Goal: Find contact information: Find contact information

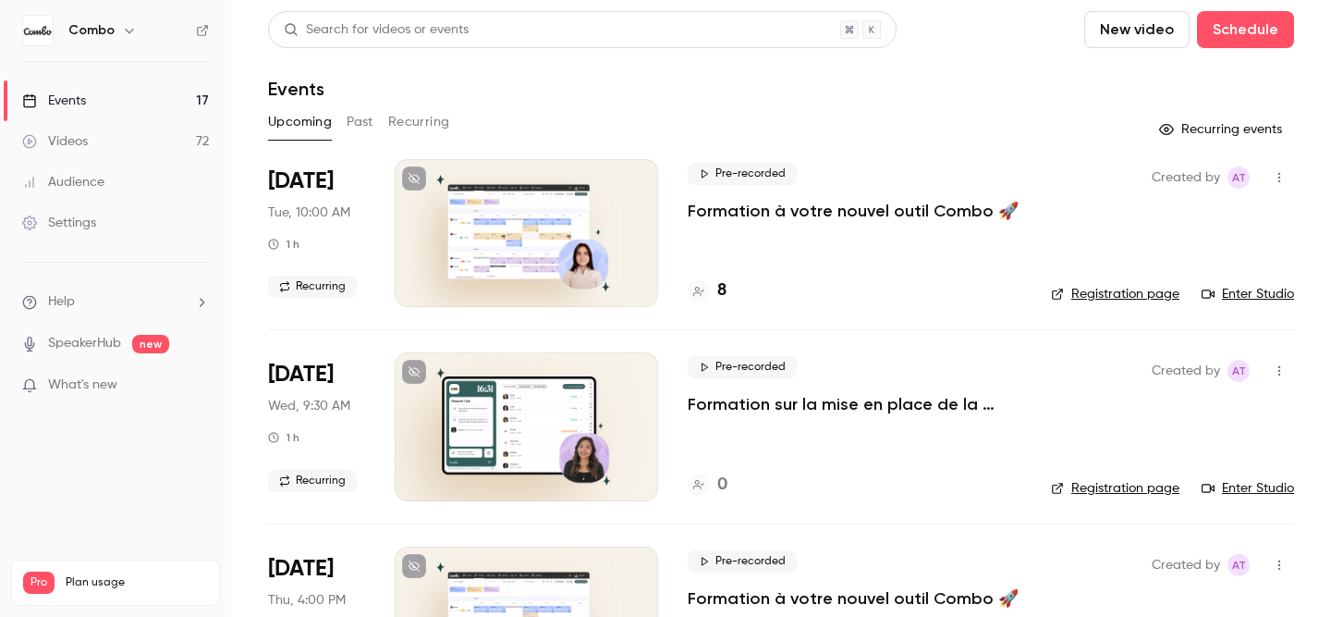
click at [367, 120] on button "Past" at bounding box center [360, 122] width 27 height 30
click at [936, 214] on p "Formation à votre nouvel outil Combo 🚀" at bounding box center [848, 211] width 320 height 22
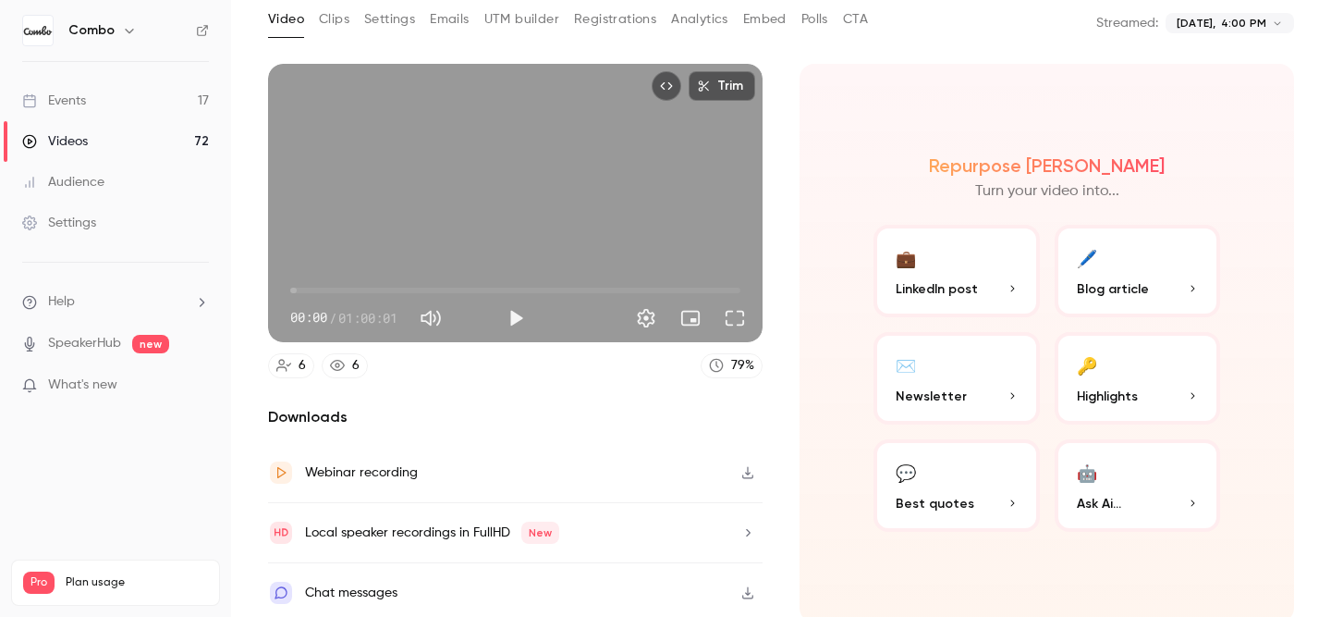
scroll to position [108, 0]
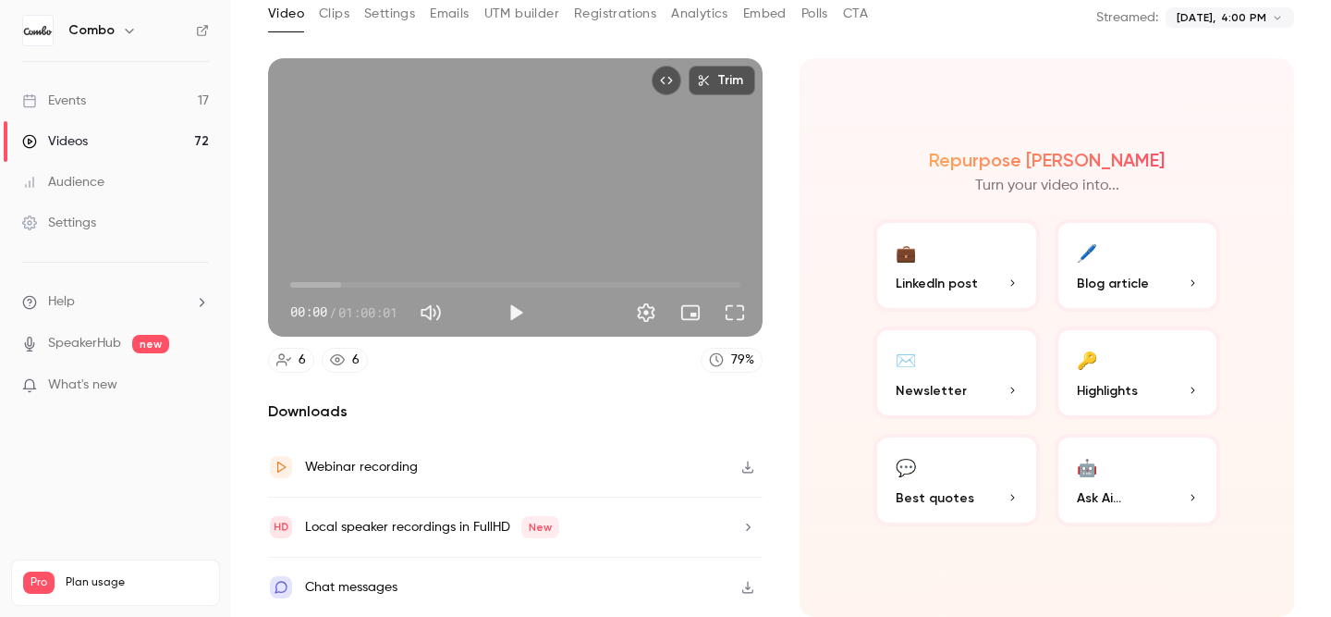
click at [368, 586] on div "Chat messages" at bounding box center [351, 587] width 92 height 22
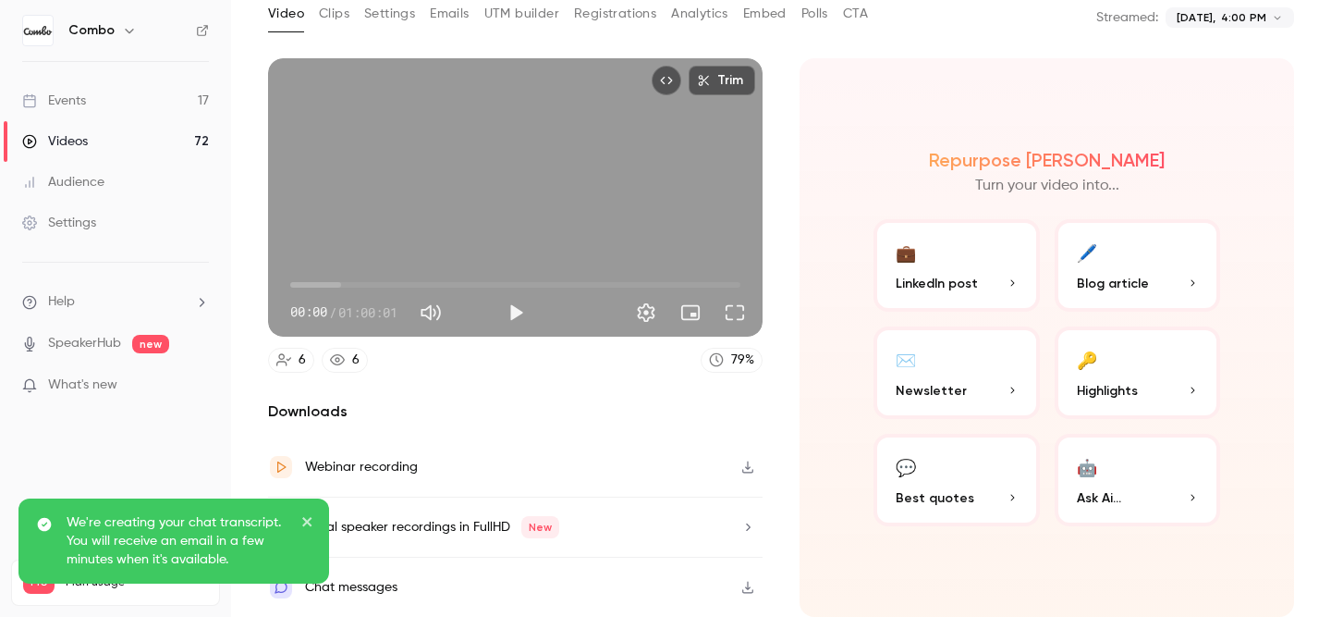
click at [104, 30] on h6 "Combo" at bounding box center [91, 30] width 46 height 18
click at [131, 32] on icon "button" at bounding box center [129, 30] width 15 height 15
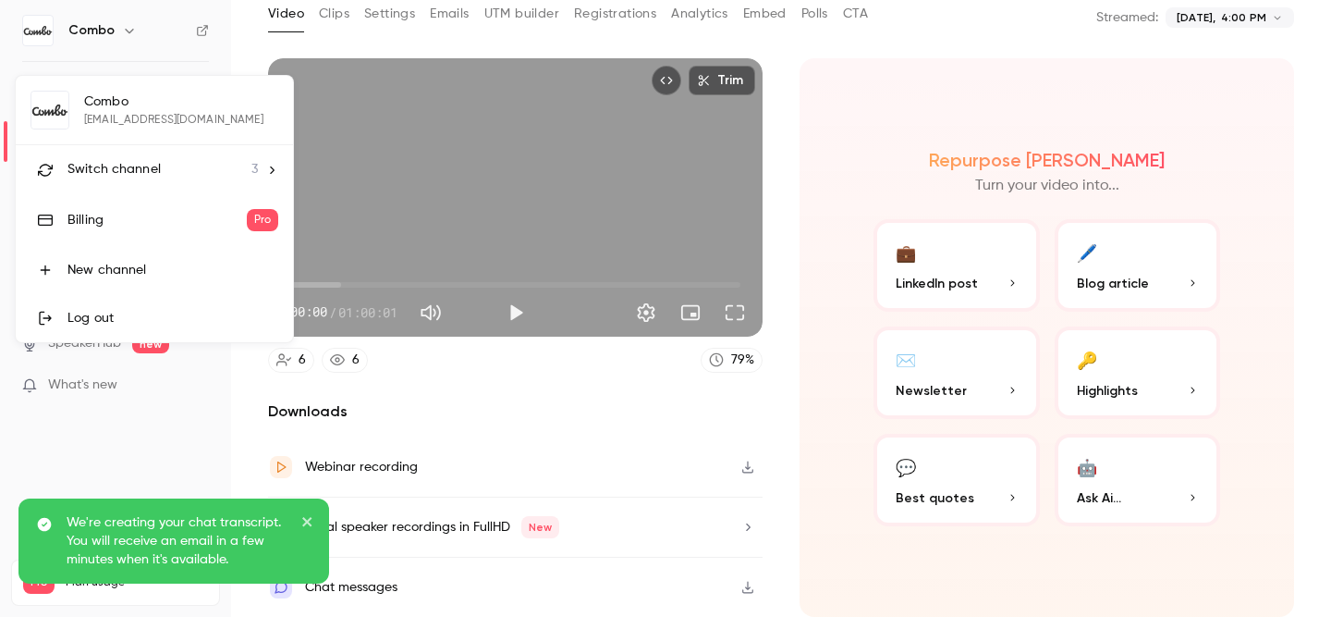
click at [104, 317] on div "Log out" at bounding box center [172, 318] width 211 height 18
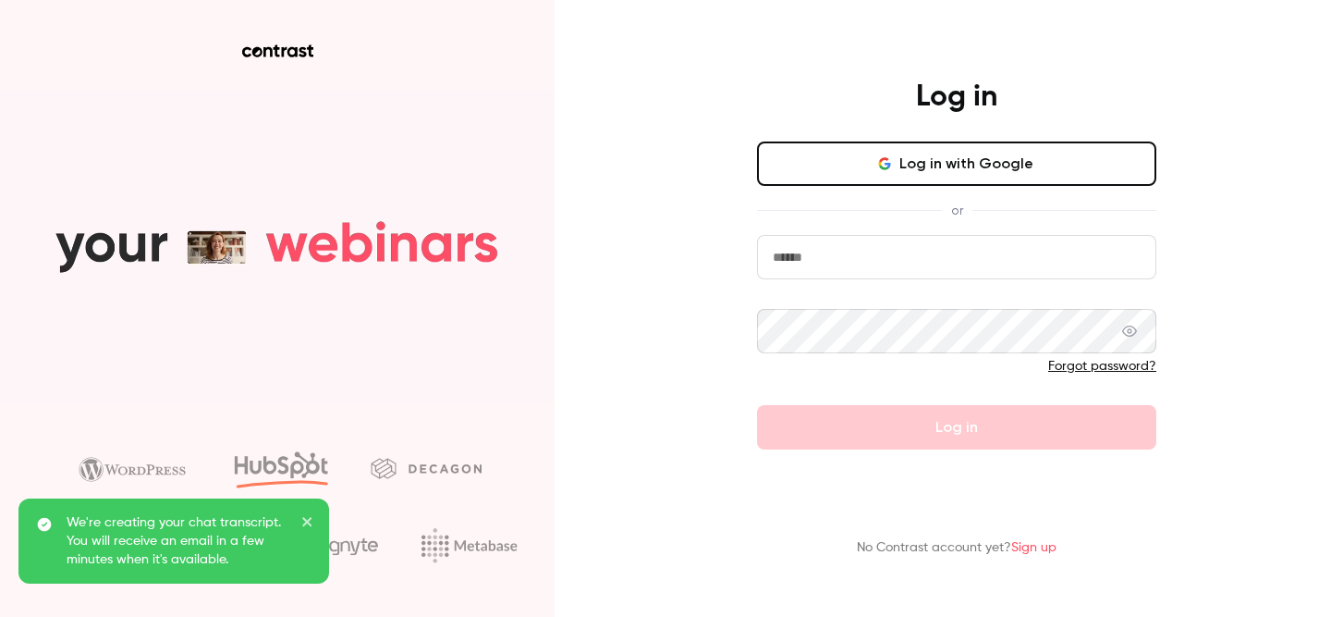
click at [867, 172] on button "Log in with Google" at bounding box center [956, 163] width 399 height 44
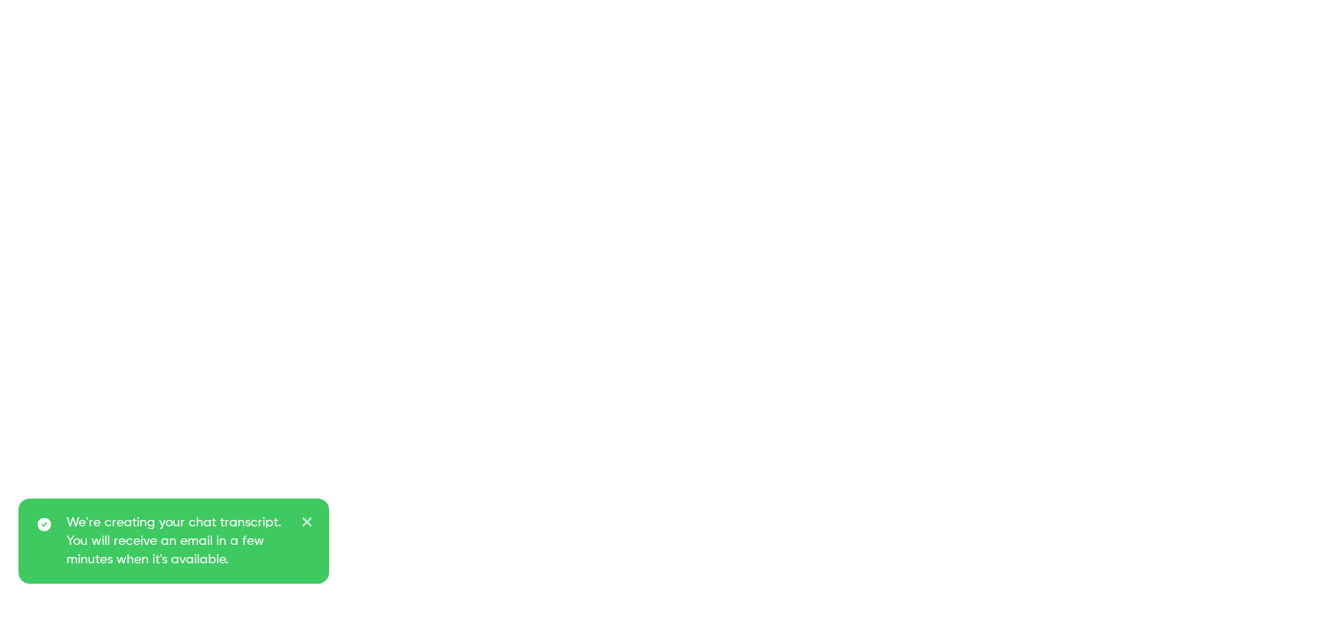
click at [305, 520] on icon "close" at bounding box center [306, 521] width 9 height 9
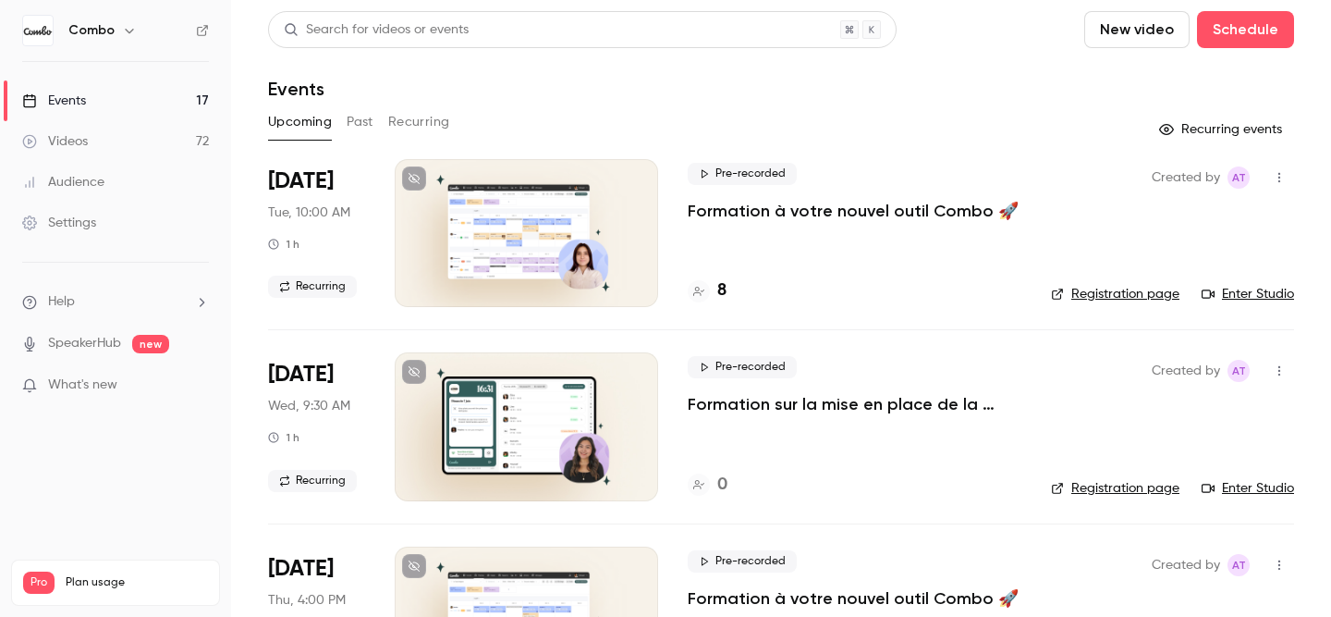
click at [356, 125] on button "Past" at bounding box center [360, 122] width 27 height 30
click at [861, 182] on div "Pre-recorded Formation à votre nouvel outil Combo 🚀" at bounding box center [848, 192] width 320 height 59
click at [853, 210] on p "Formation à votre nouvel outil Combo 🚀" at bounding box center [848, 211] width 320 height 22
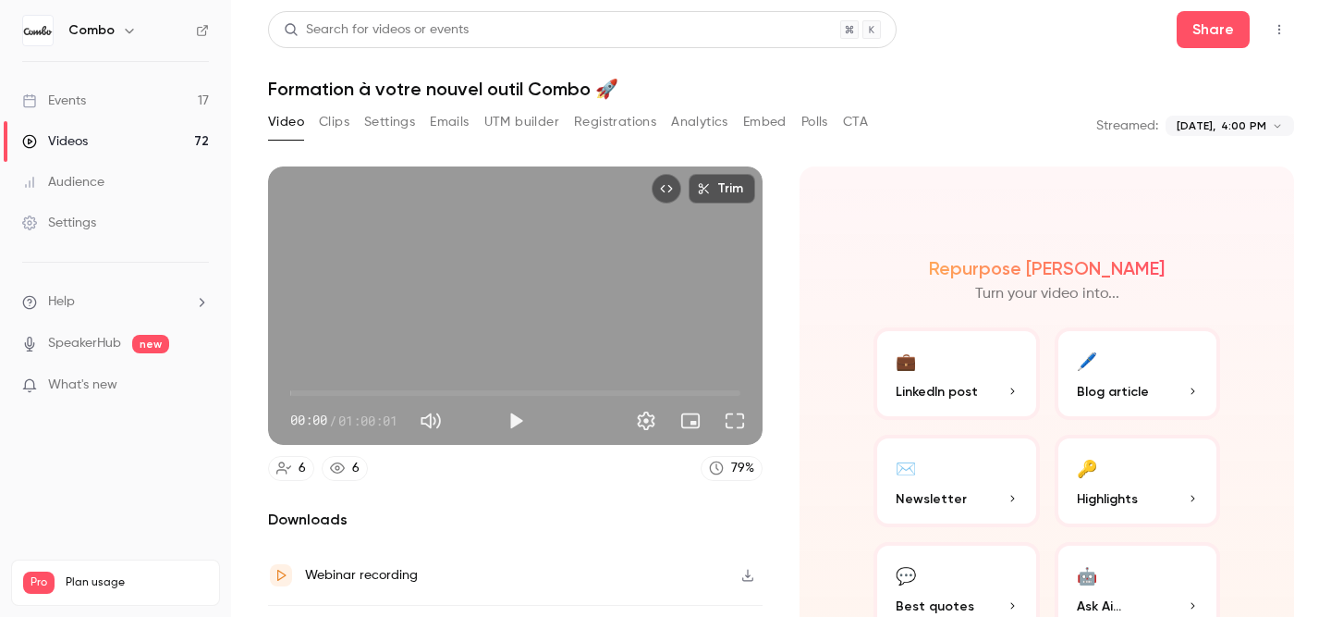
scroll to position [108, 0]
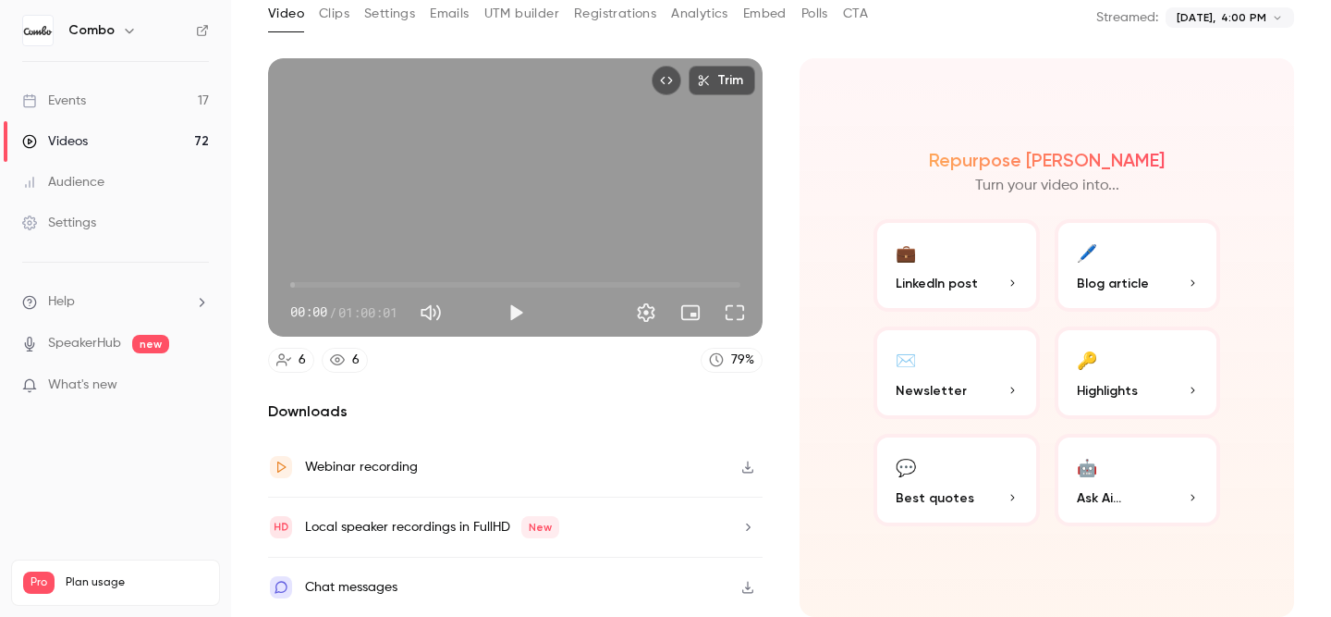
click at [754, 576] on button "button" at bounding box center [748, 587] width 30 height 30
click at [290, 358] on icon at bounding box center [283, 360] width 15 height 12
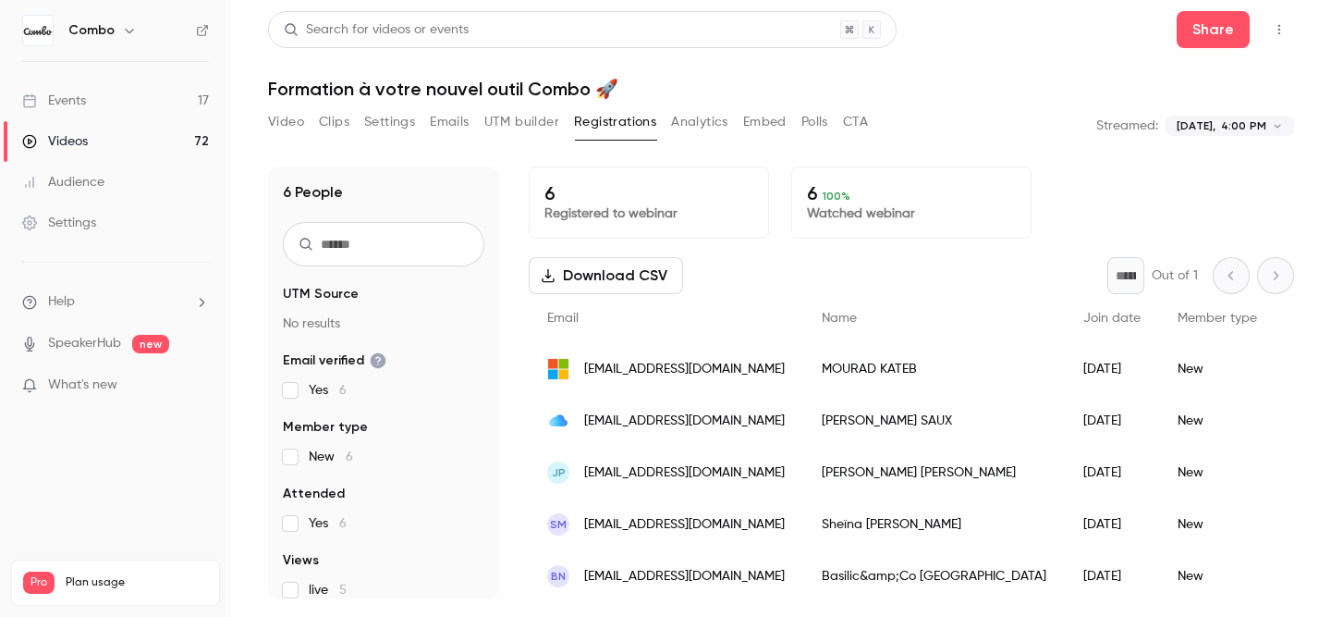
scroll to position [55, 0]
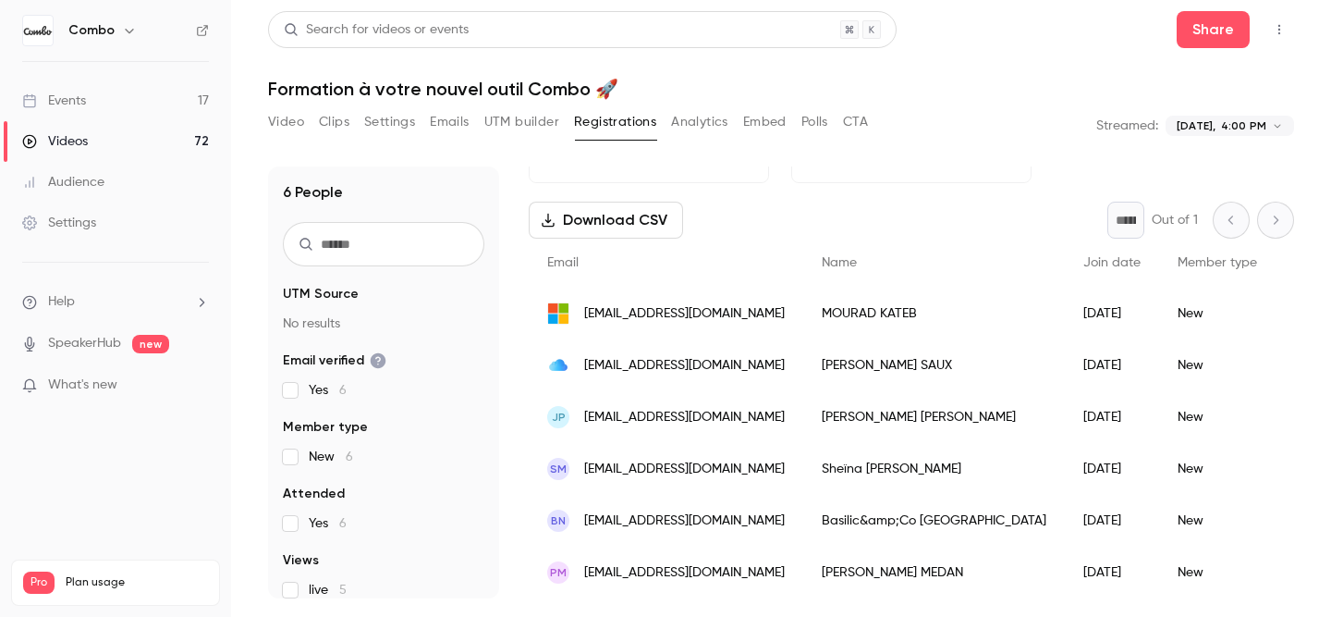
click at [288, 113] on button "Video" at bounding box center [286, 122] width 36 height 30
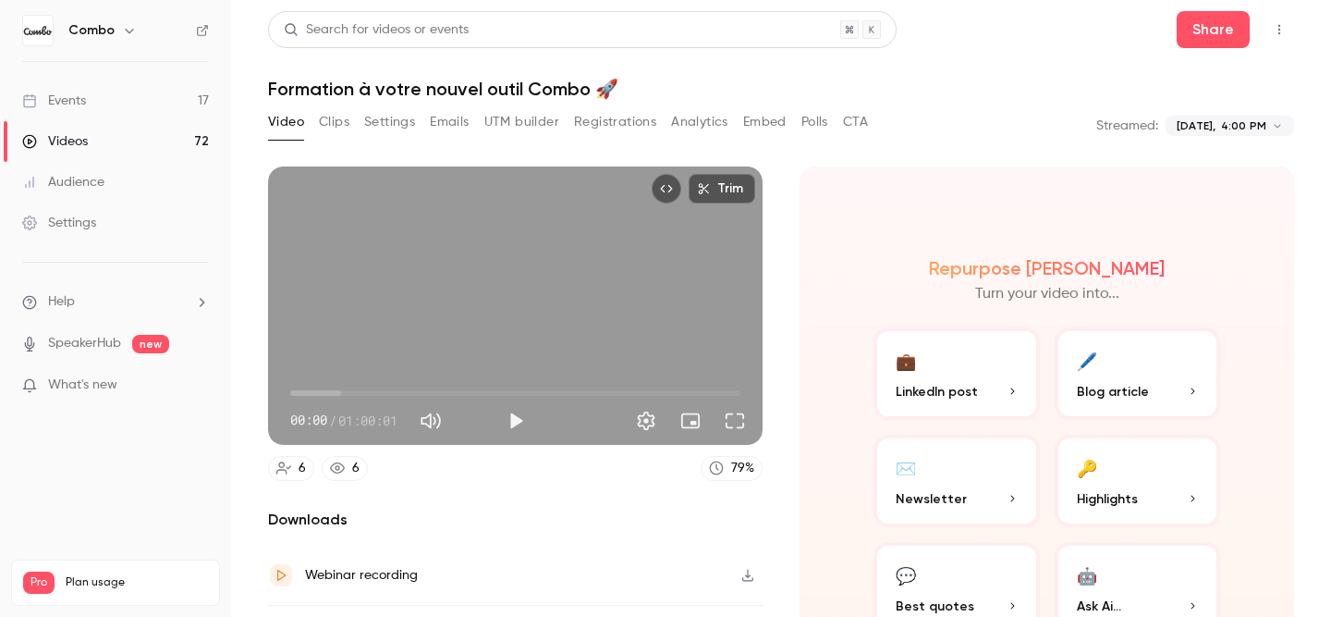
scroll to position [108, 0]
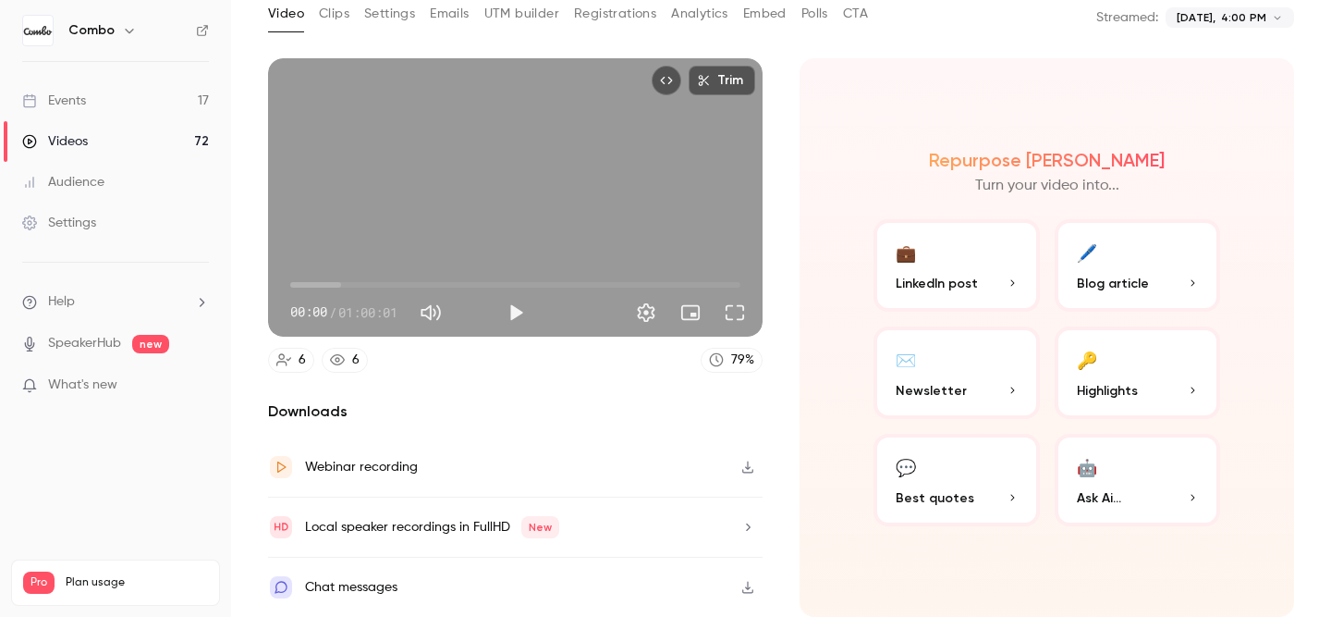
click at [111, 23] on h6 "Combo" at bounding box center [91, 30] width 46 height 18
click at [129, 34] on icon "button" at bounding box center [129, 30] width 15 height 15
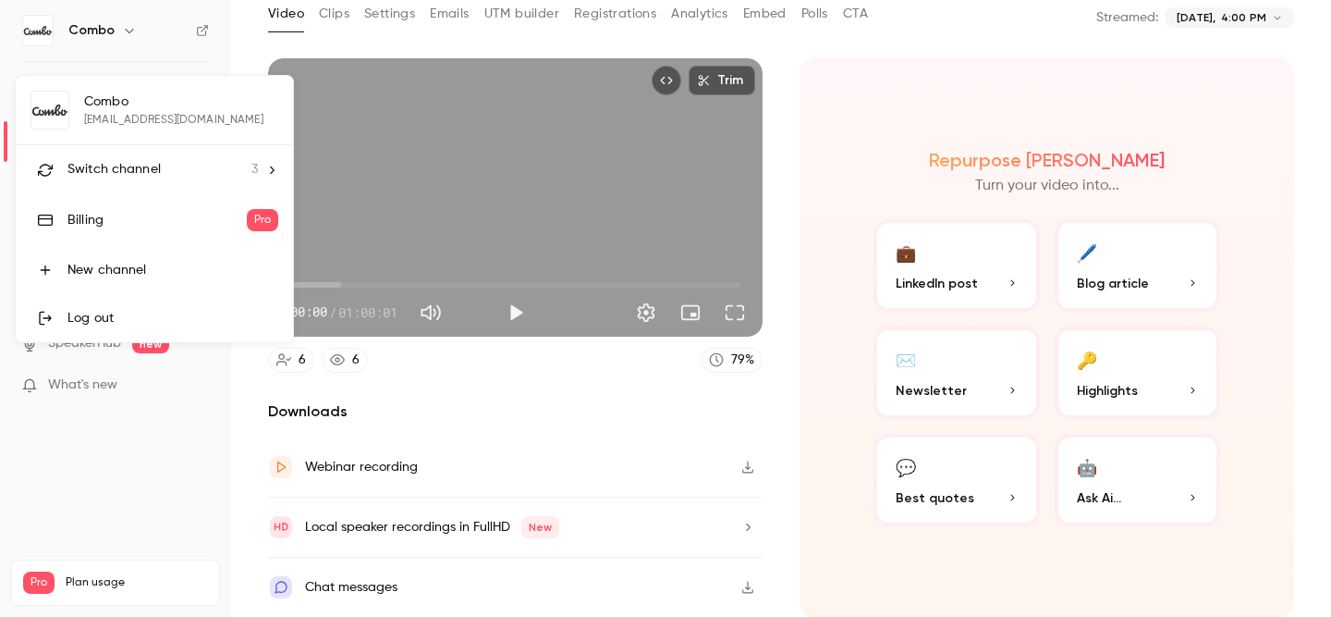
click at [452, 592] on div at bounding box center [665, 308] width 1331 height 617
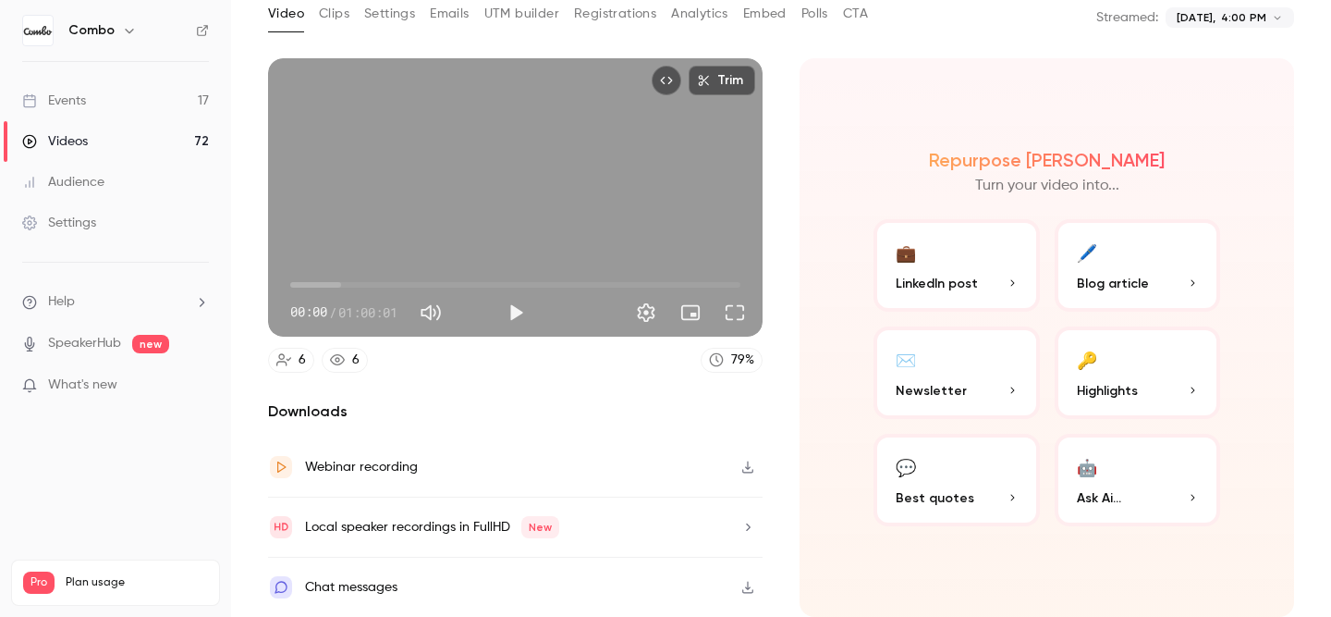
click at [361, 592] on div "Chat messages" at bounding box center [351, 587] width 92 height 22
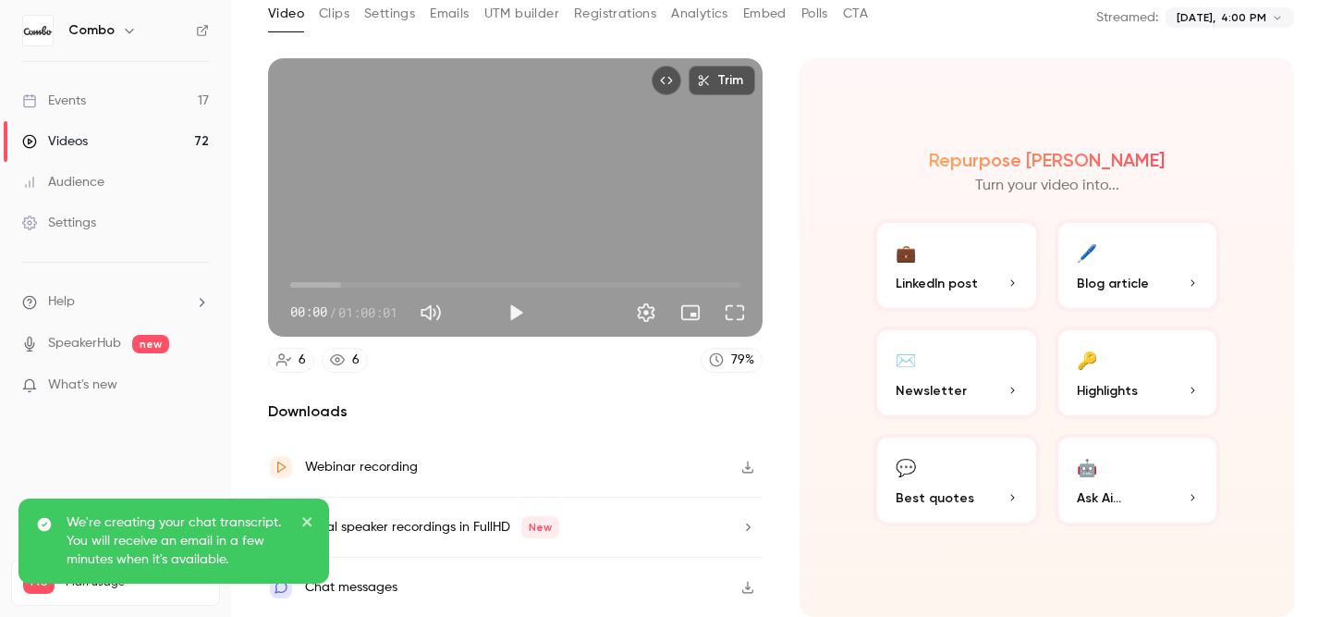
click at [312, 514] on icon "close" at bounding box center [307, 521] width 13 height 15
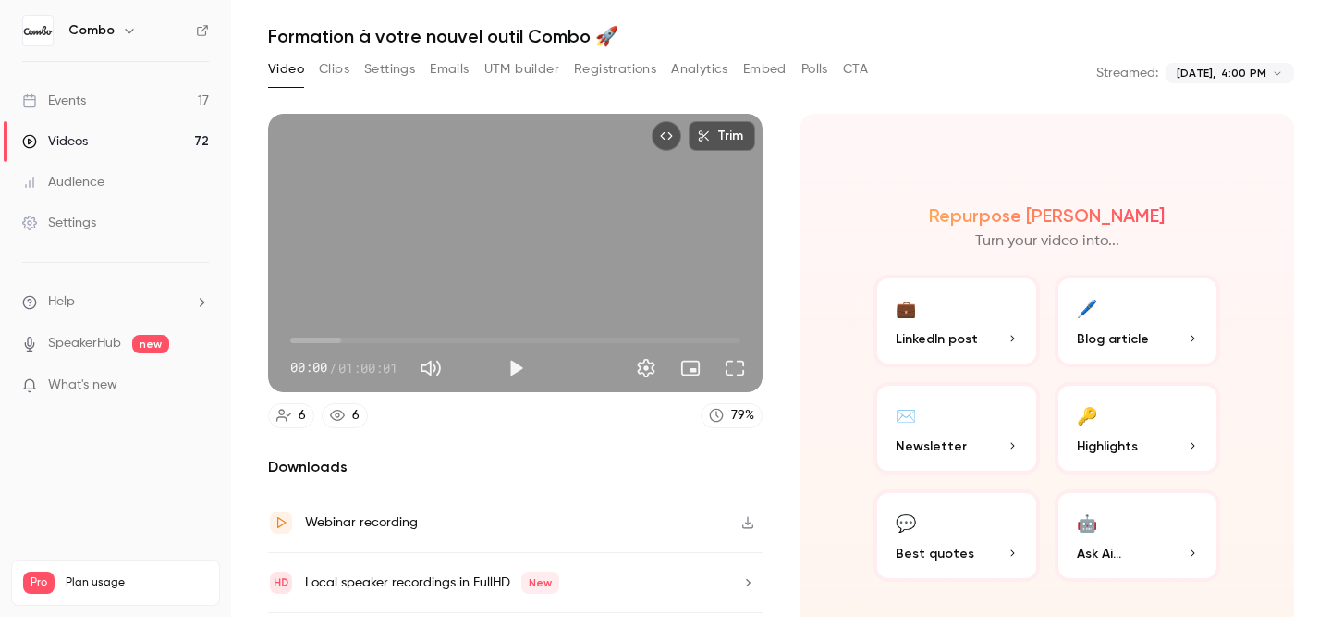
scroll to position [0, 0]
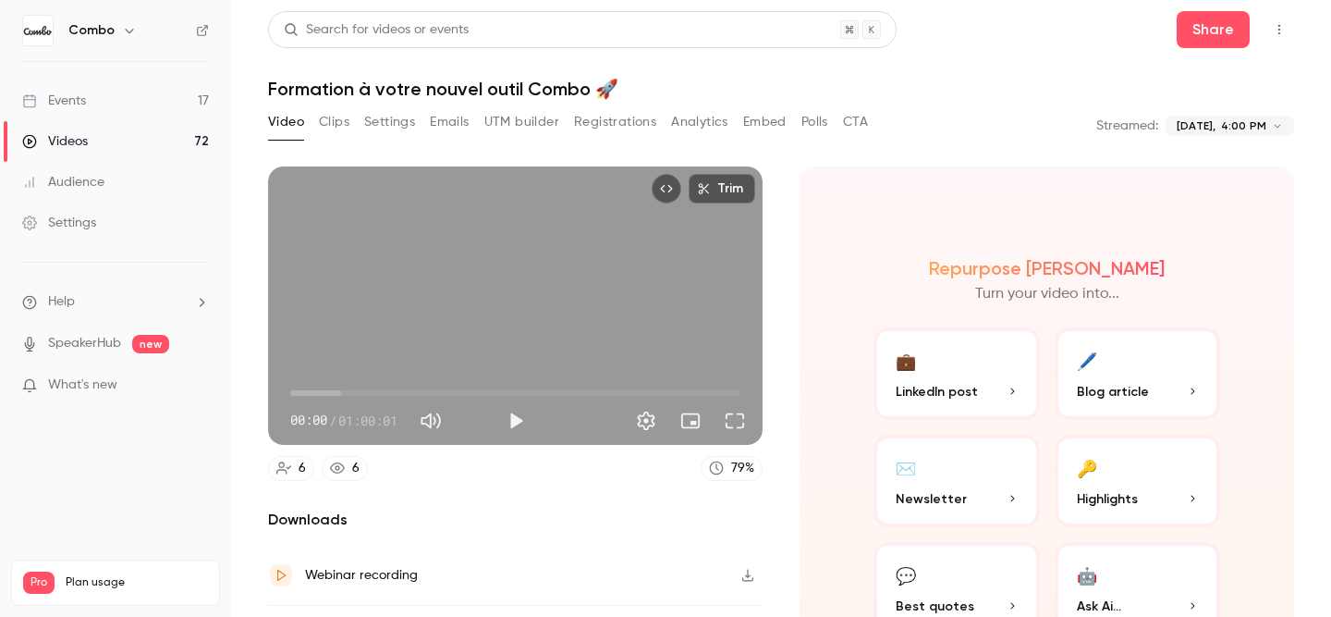
click at [339, 116] on button "Clips" at bounding box center [334, 122] width 31 height 30
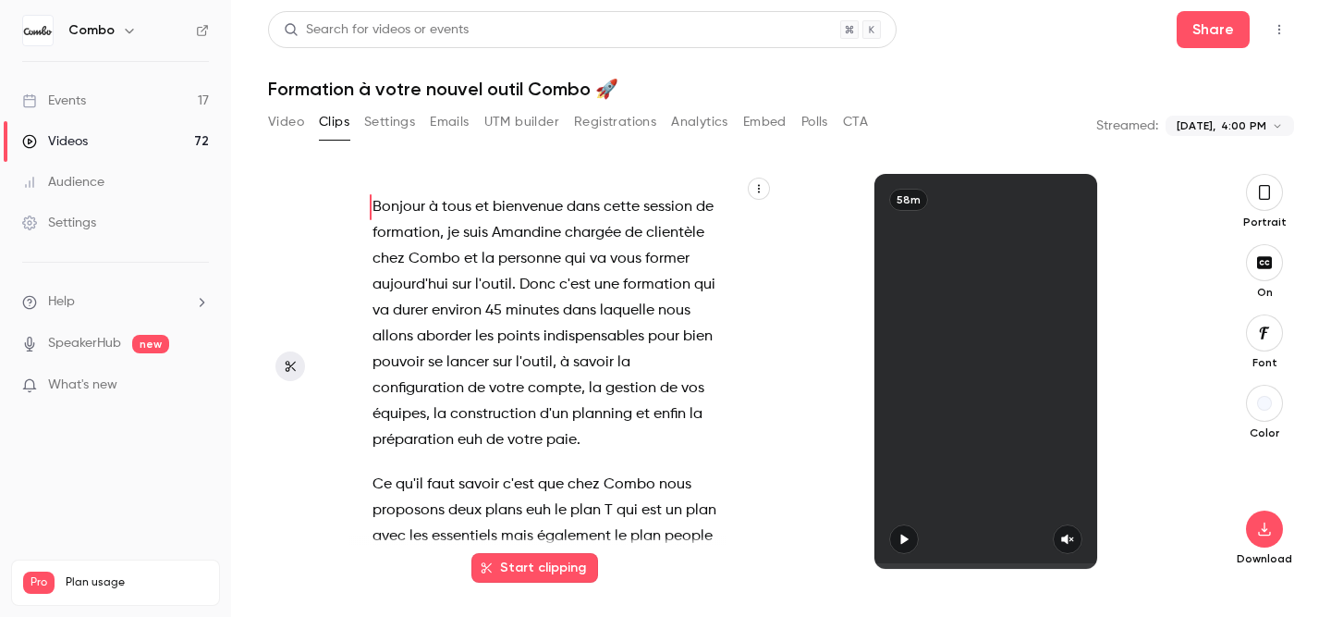
click at [382, 125] on button "Settings" at bounding box center [389, 122] width 51 height 30
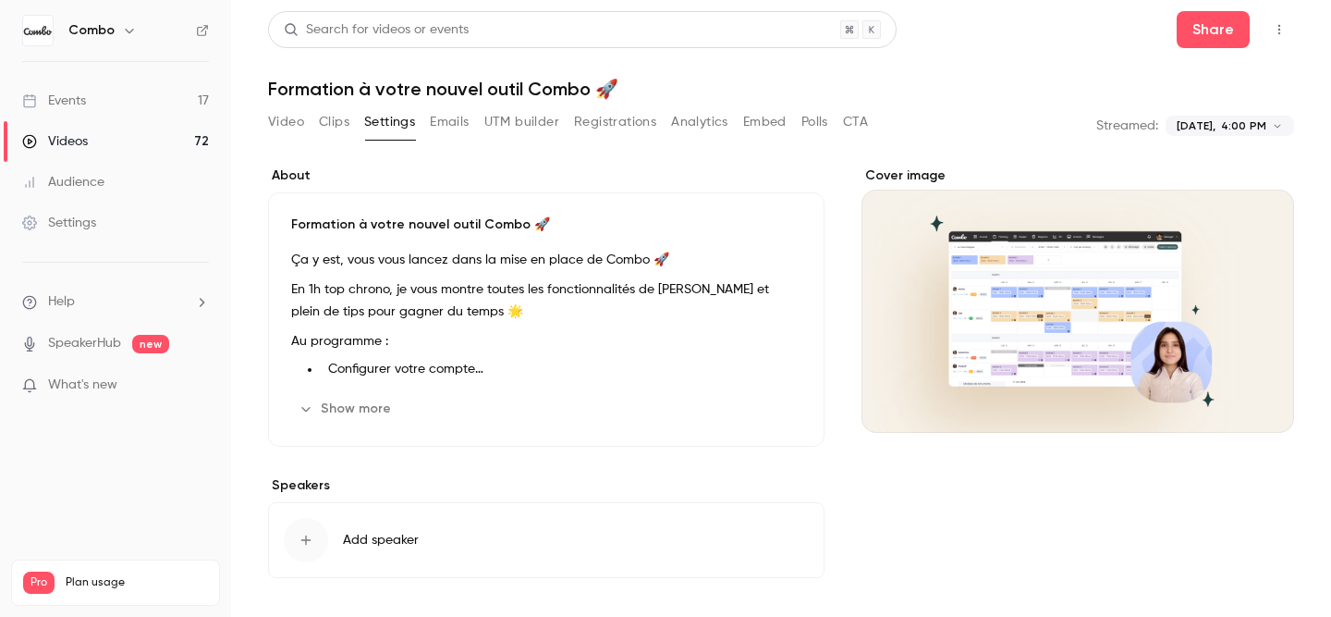
click at [449, 122] on button "Emails" at bounding box center [449, 122] width 39 height 30
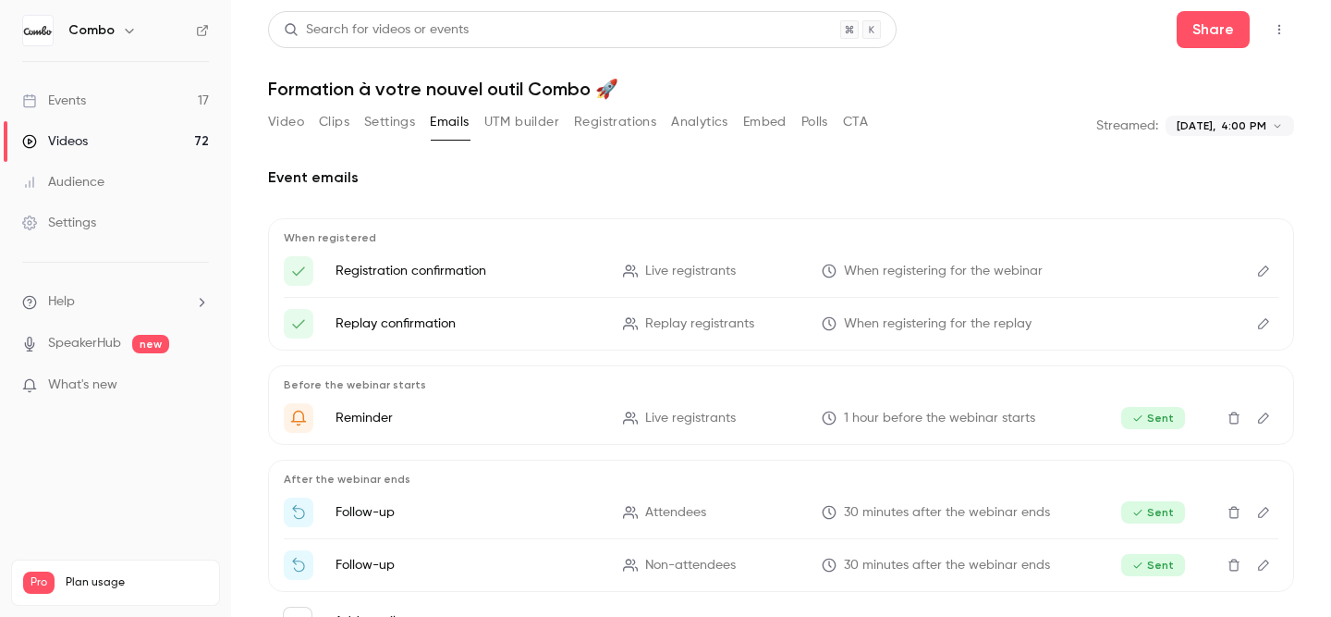
click at [272, 119] on button "Video" at bounding box center [286, 122] width 36 height 30
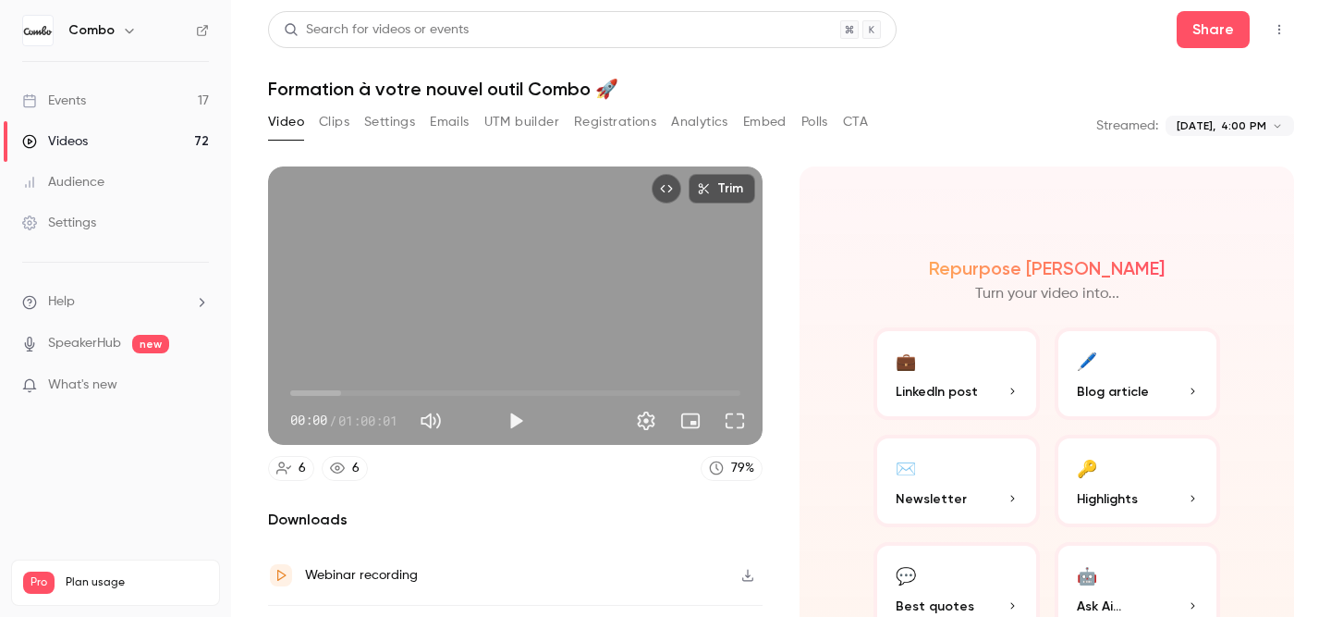
click at [721, 159] on div "Trim 00:00 00:00 / 01:00:01 6 6 79 % Downloads Webinar recording Local speaker …" at bounding box center [781, 357] width 1026 height 426
click at [288, 472] on icon at bounding box center [283, 467] width 15 height 15
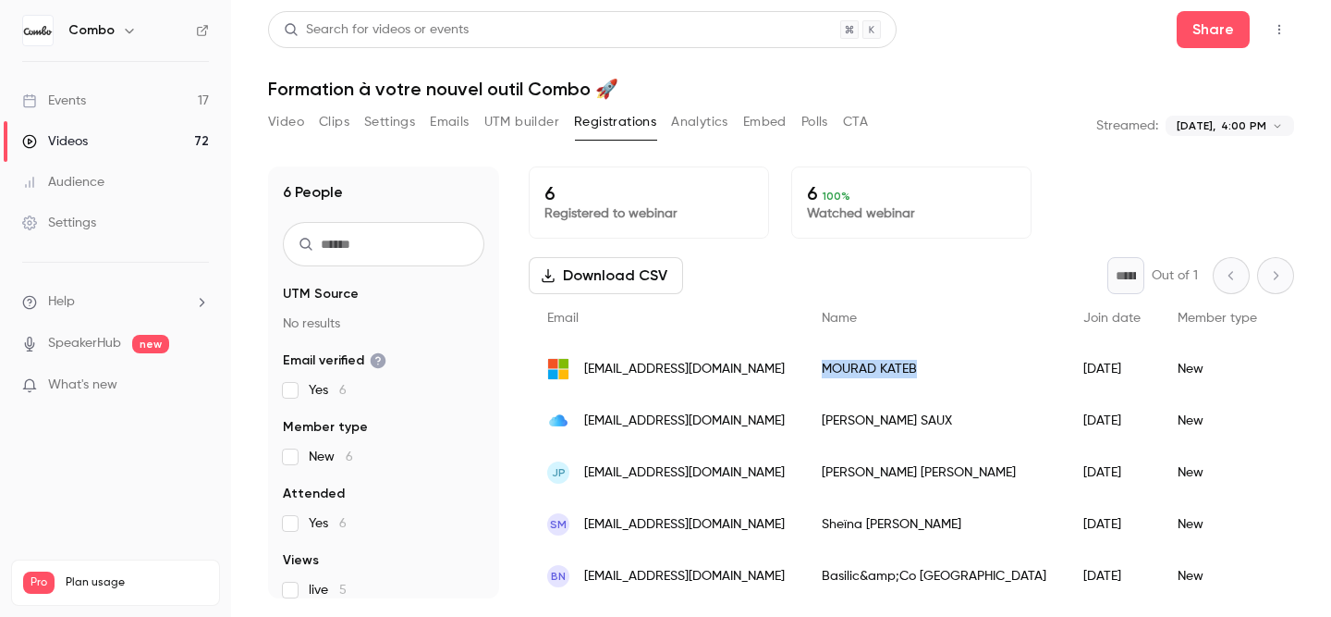
copy div "[PERSON_NAME]"
drag, startPoint x: 908, startPoint y: 373, endPoint x: 809, endPoint y: 370, distance: 99.0
click at [809, 370] on div "[PERSON_NAME]" at bounding box center [934, 369] width 262 height 52
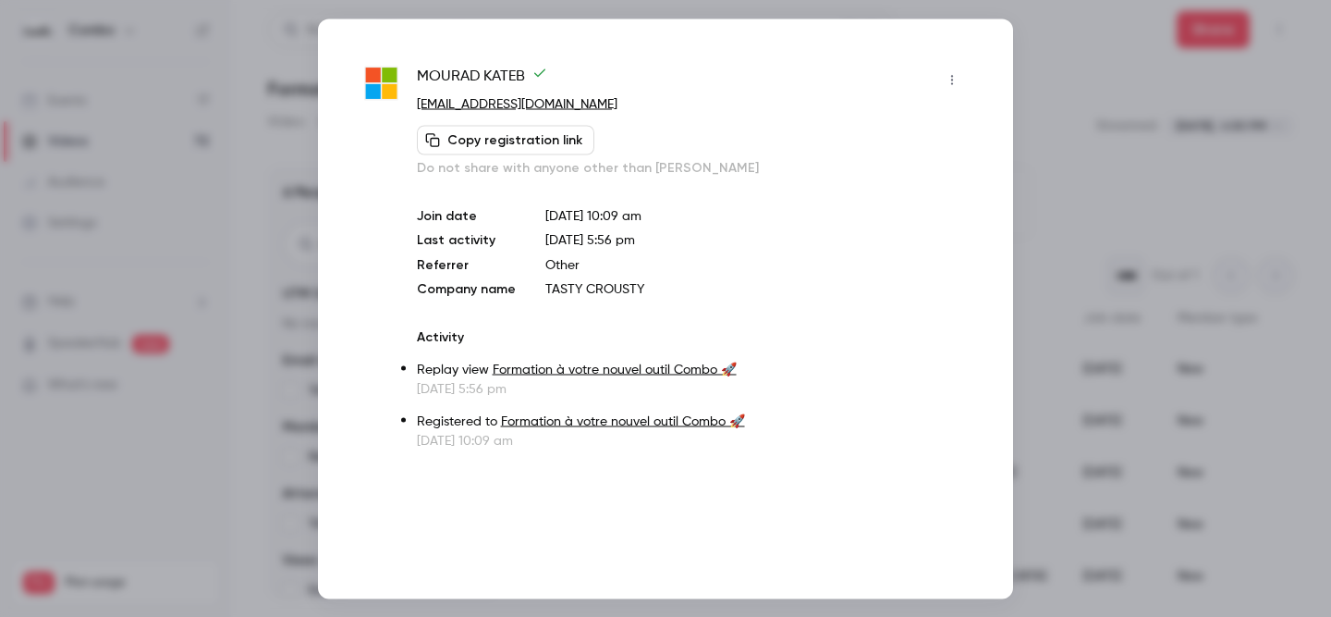
click at [1066, 132] on div at bounding box center [665, 308] width 1331 height 617
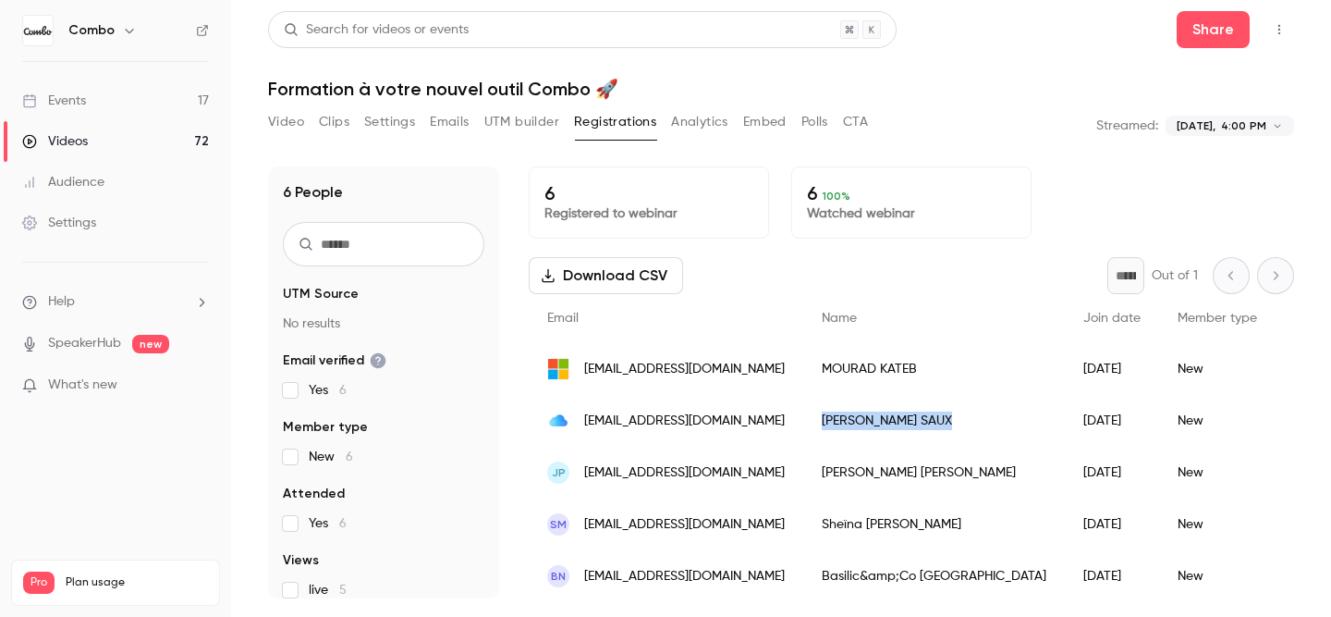
copy div "[PERSON_NAME]"
drag, startPoint x: 903, startPoint y: 424, endPoint x: 805, endPoint y: 422, distance: 98.0
click at [805, 422] on div "[PERSON_NAME]" at bounding box center [934, 421] width 262 height 52
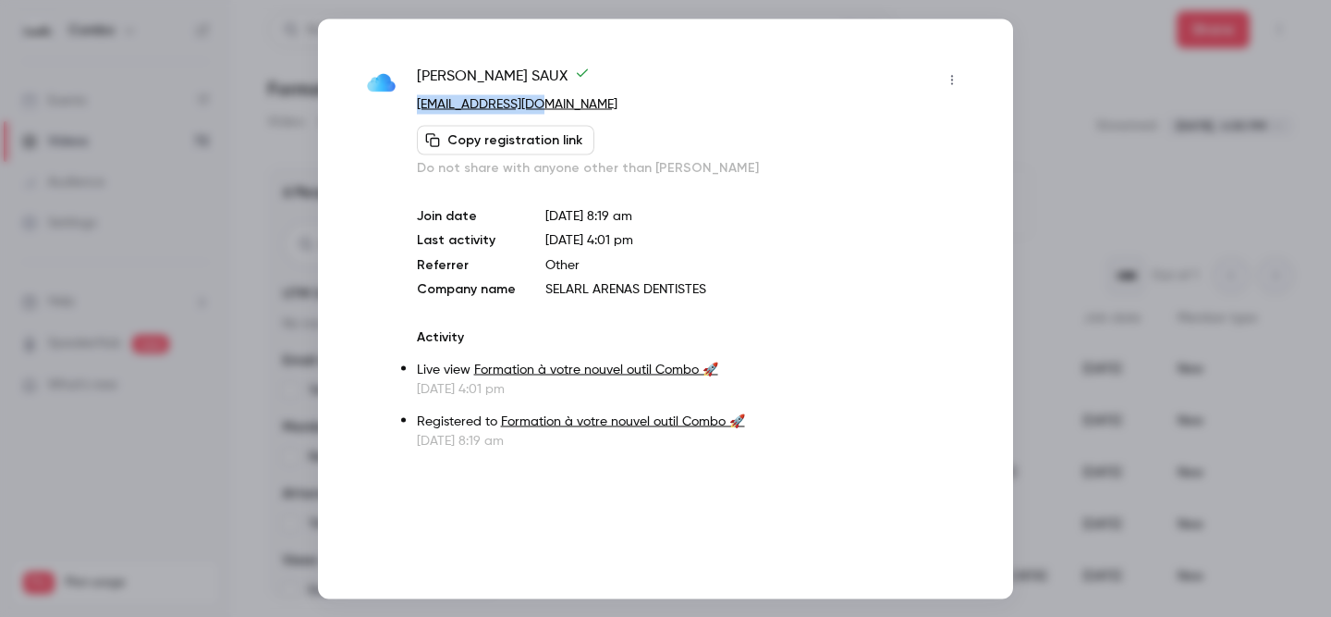
copy link "[EMAIL_ADDRESS][DOMAIN_NAME]"
drag, startPoint x: 558, startPoint y: 106, endPoint x: 422, endPoint y: 107, distance: 136.8
click at [422, 107] on p "[EMAIL_ADDRESS][DOMAIN_NAME]" at bounding box center [692, 103] width 550 height 19
copy span "[PERSON_NAME]"
drag, startPoint x: 498, startPoint y: 77, endPoint x: 408, endPoint y: 78, distance: 90.6
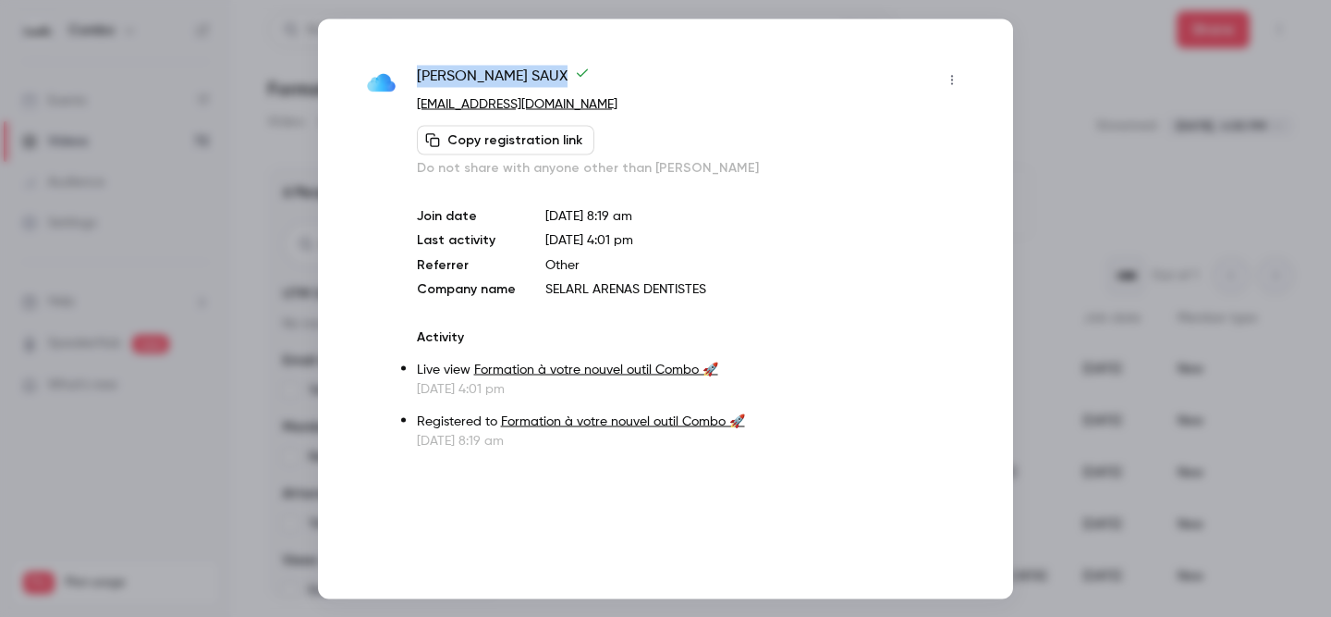
click at [408, 78] on div "[PERSON_NAME] [EMAIL_ADDRESS][DOMAIN_NAME] Copy registration link Do not share …" at bounding box center [665, 257] width 603 height 385
click at [1081, 197] on div at bounding box center [665, 308] width 1331 height 617
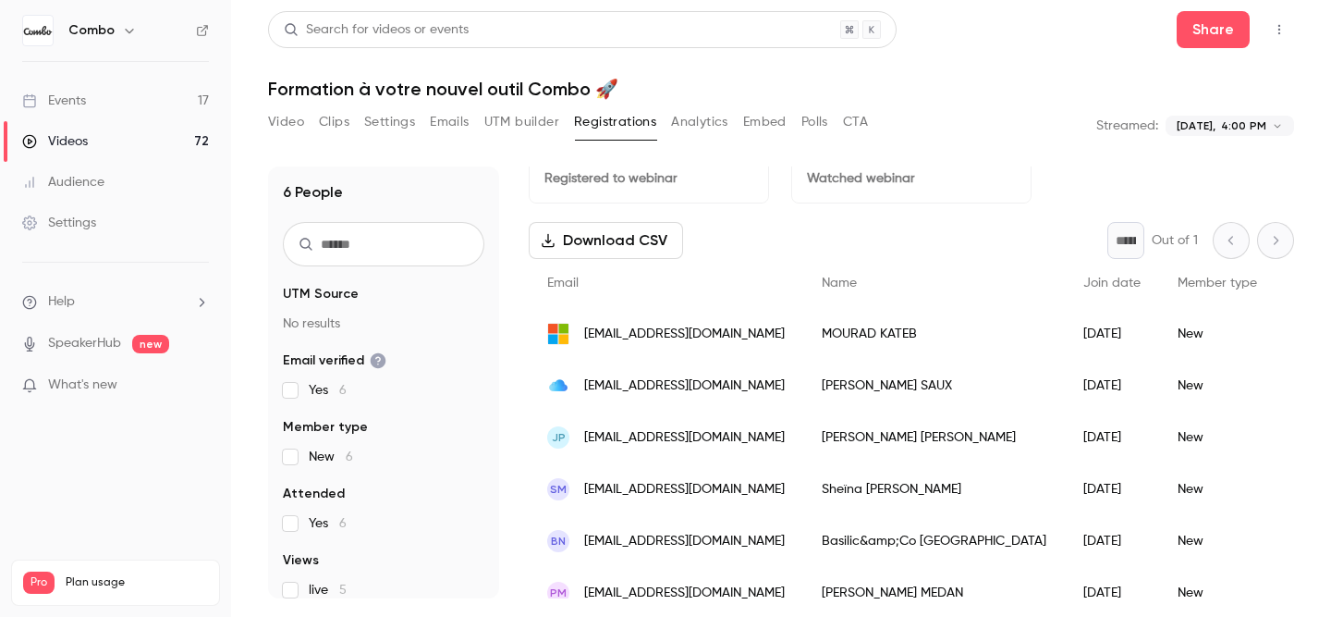
scroll to position [55, 0]
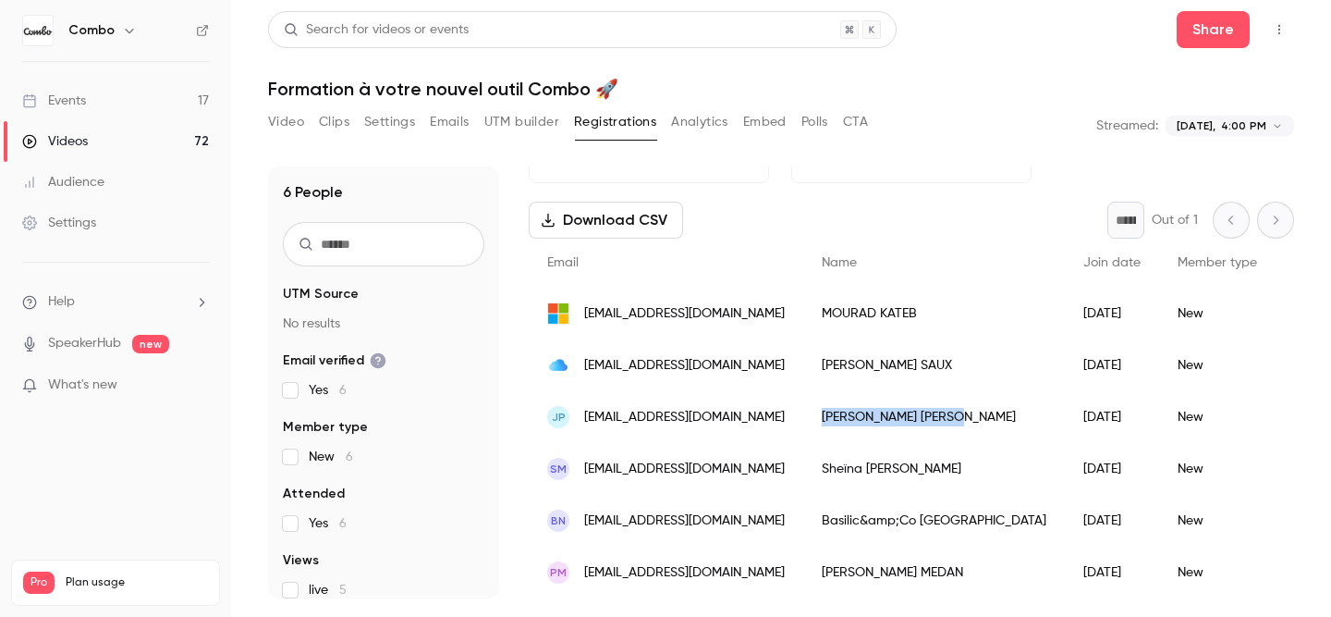
copy div "[PERSON_NAME]"
drag, startPoint x: 923, startPoint y: 421, endPoint x: 806, endPoint y: 418, distance: 116.5
click at [806, 418] on div "[PERSON_NAME]" at bounding box center [934, 417] width 262 height 52
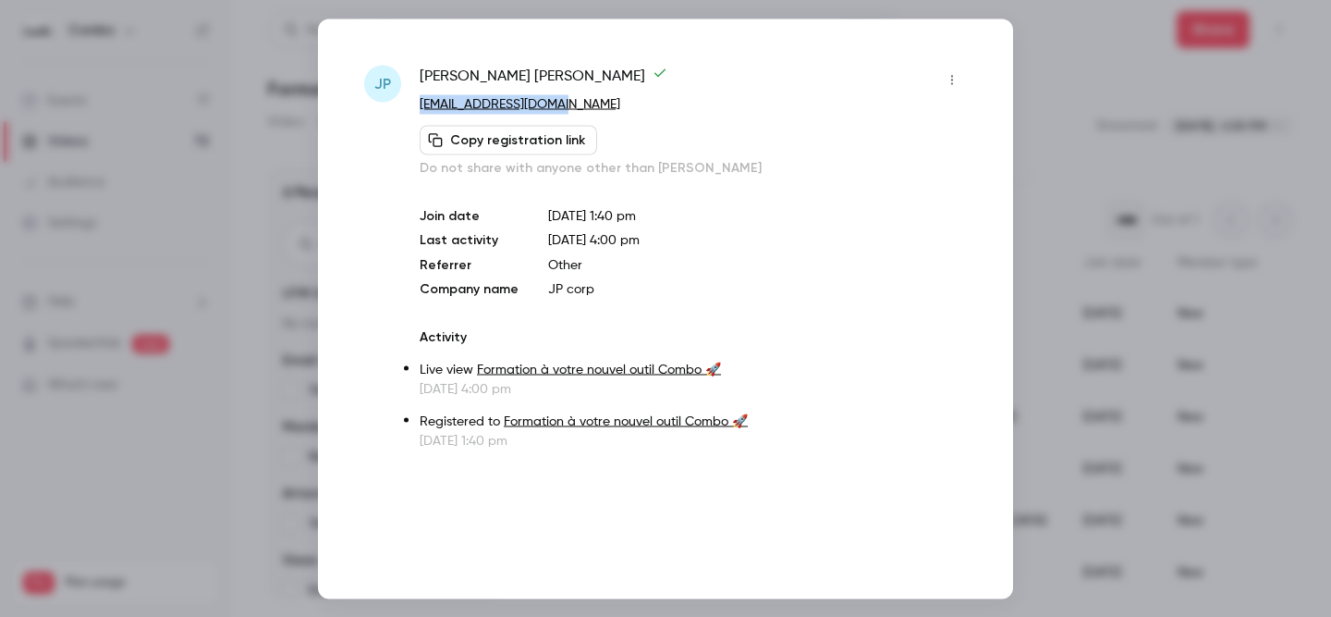
copy link "[EMAIL_ADDRESS][DOMAIN_NAME]"
drag, startPoint x: 577, startPoint y: 96, endPoint x: 415, endPoint y: 110, distance: 162.4
click at [415, 110] on div "JP [PERSON_NAME] [EMAIL_ADDRESS][DOMAIN_NAME] Copy registration link Do not sha…" at bounding box center [665, 257] width 603 height 385
drag, startPoint x: 610, startPoint y: 286, endPoint x: 538, endPoint y: 295, distance: 72.7
click at [538, 295] on div "Join date [DATE] 1:40 pm Last activity [DATE] 4:00 pm Referrer Other Company na…" at bounding box center [693, 252] width 547 height 92
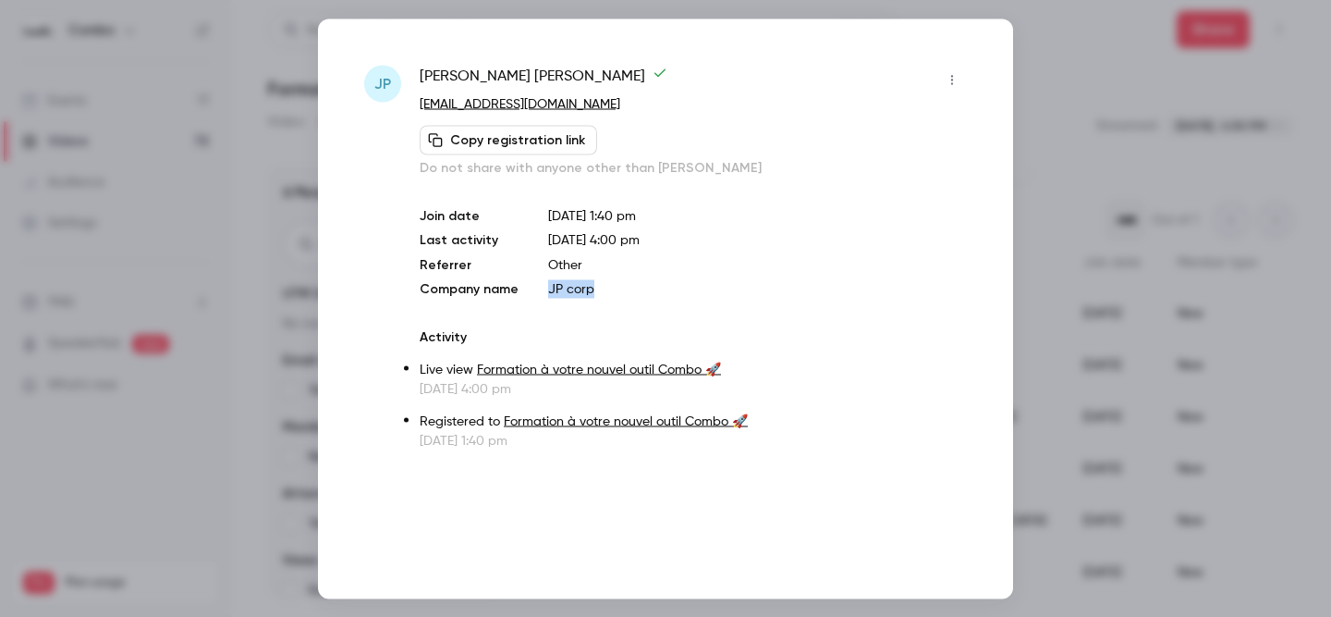
copy p "JP corp"
click at [1091, 218] on div at bounding box center [665, 308] width 1331 height 617
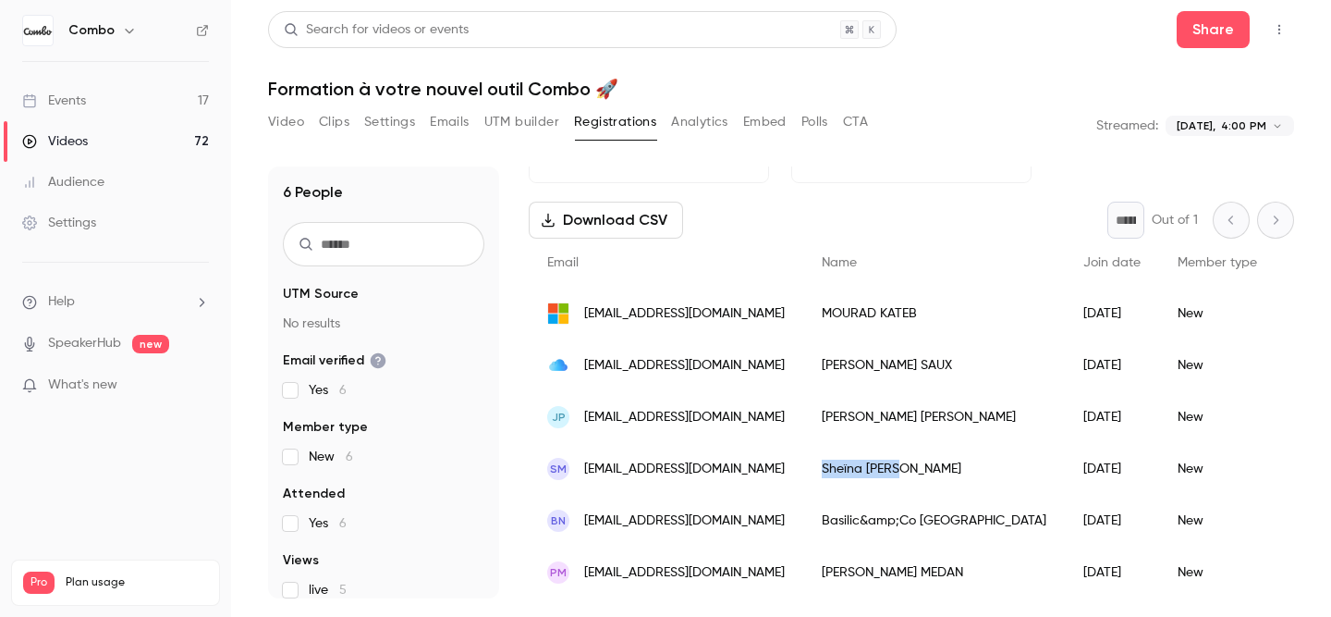
copy div "[PERSON_NAME]"
drag, startPoint x: 898, startPoint y: 470, endPoint x: 805, endPoint y: 473, distance: 92.5
click at [805, 473] on div "[PERSON_NAME]" at bounding box center [934, 469] width 262 height 52
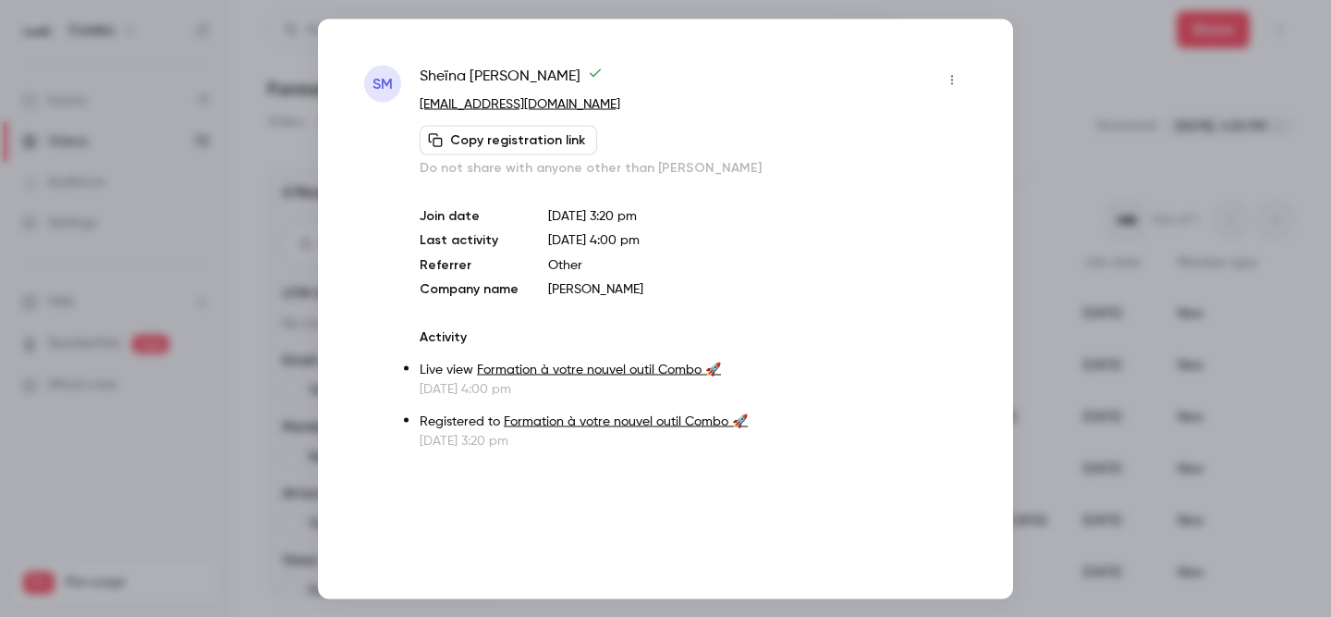
click at [1172, 203] on div at bounding box center [665, 308] width 1331 height 617
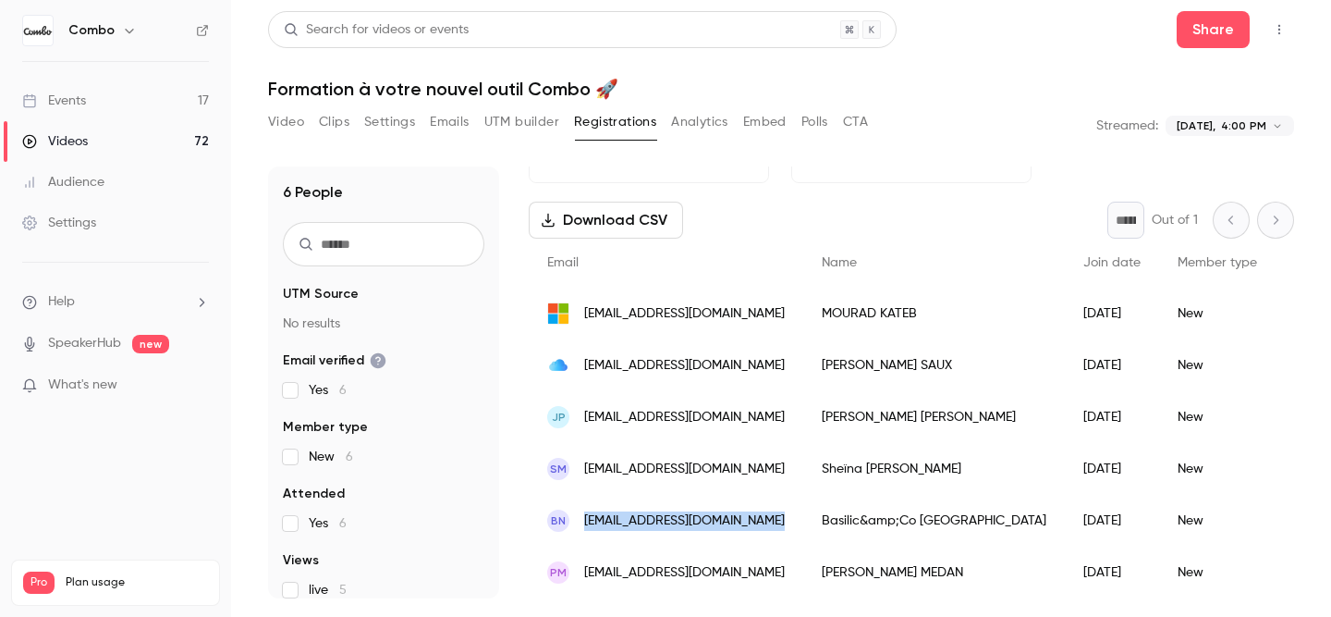
copy span "[EMAIL_ADDRESS][DOMAIN_NAME]"
drag, startPoint x: 770, startPoint y: 521, endPoint x: 580, endPoint y: 513, distance: 190.6
click at [580, 513] on div "BN [EMAIL_ADDRESS][DOMAIN_NAME]" at bounding box center [666, 521] width 275 height 52
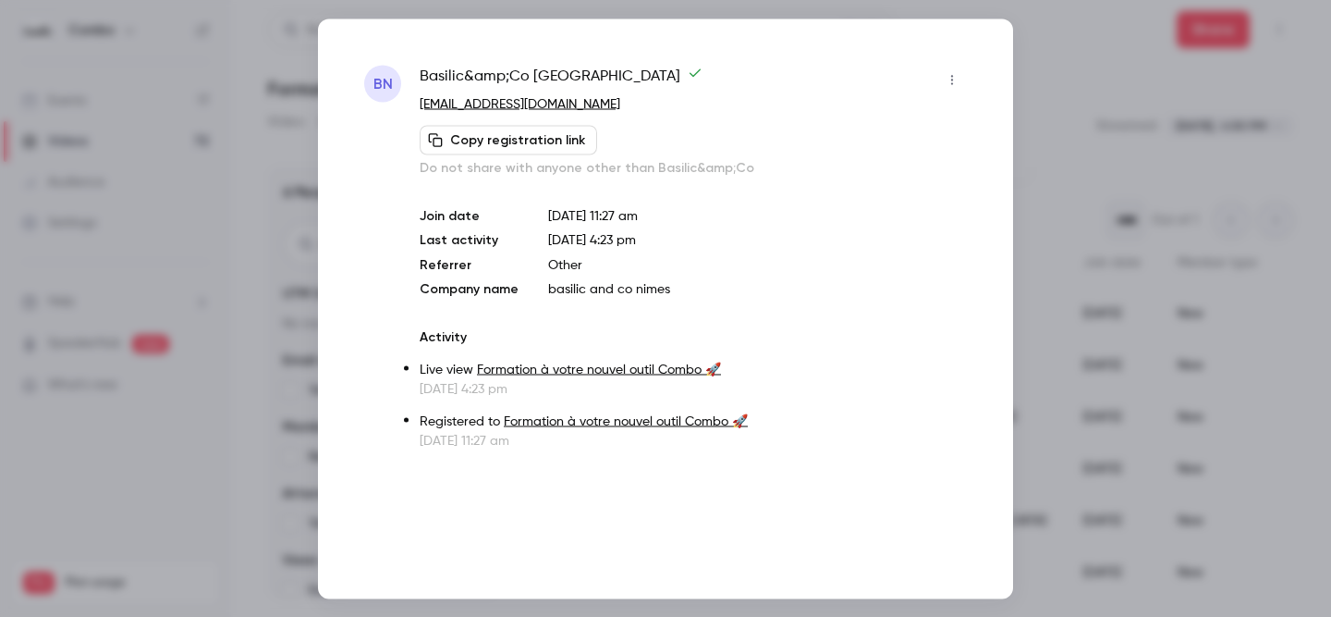
click at [1060, 398] on div at bounding box center [665, 308] width 1331 height 617
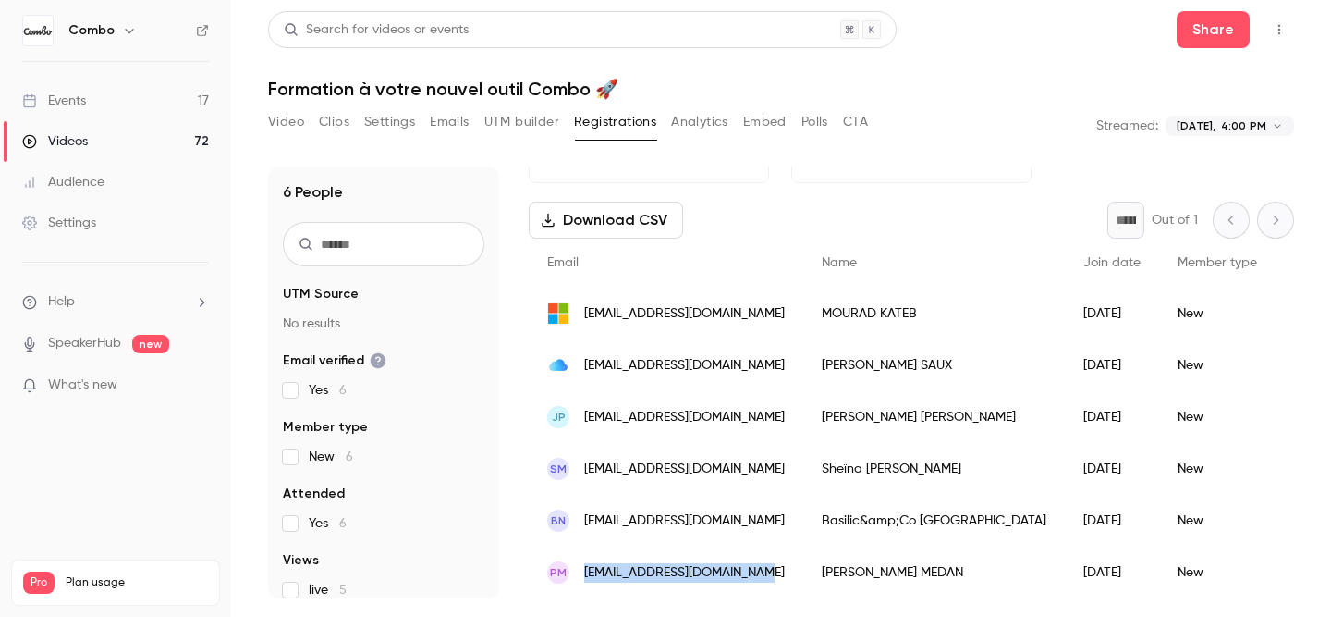
drag, startPoint x: 783, startPoint y: 571, endPoint x: 586, endPoint y: 577, distance: 197.0
click at [586, 577] on div "PM [EMAIL_ADDRESS][DOMAIN_NAME]" at bounding box center [666, 572] width 275 height 52
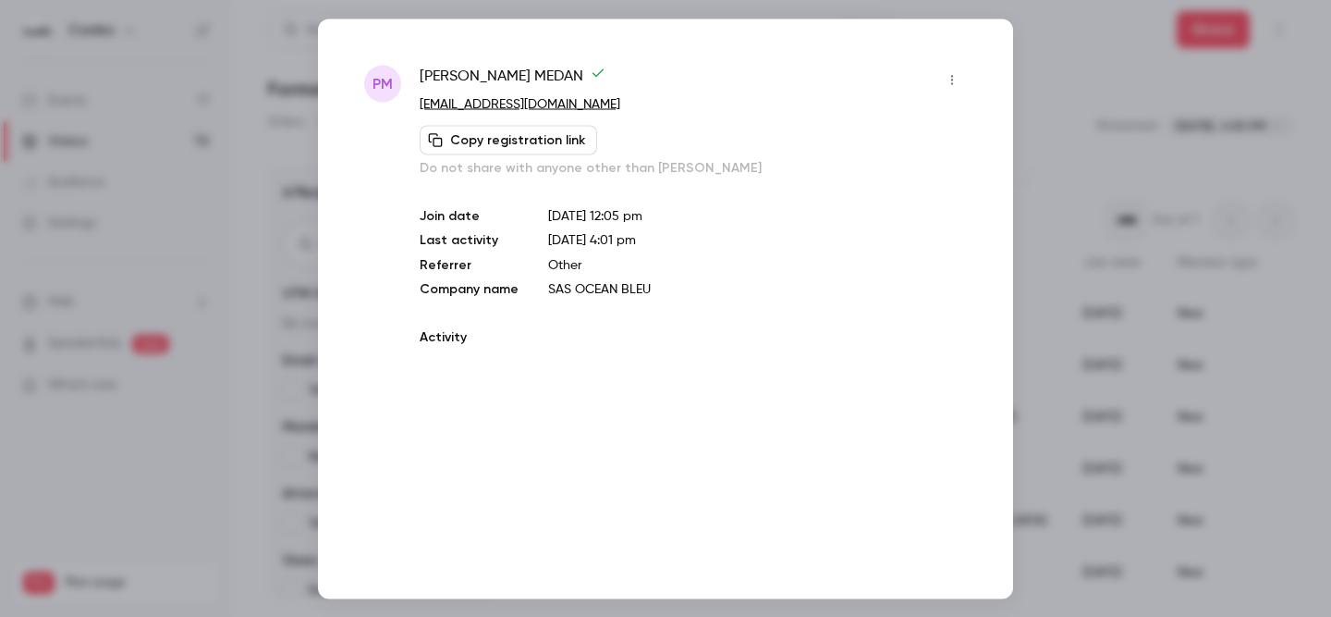
copy span "[EMAIL_ADDRESS][DOMAIN_NAME]"
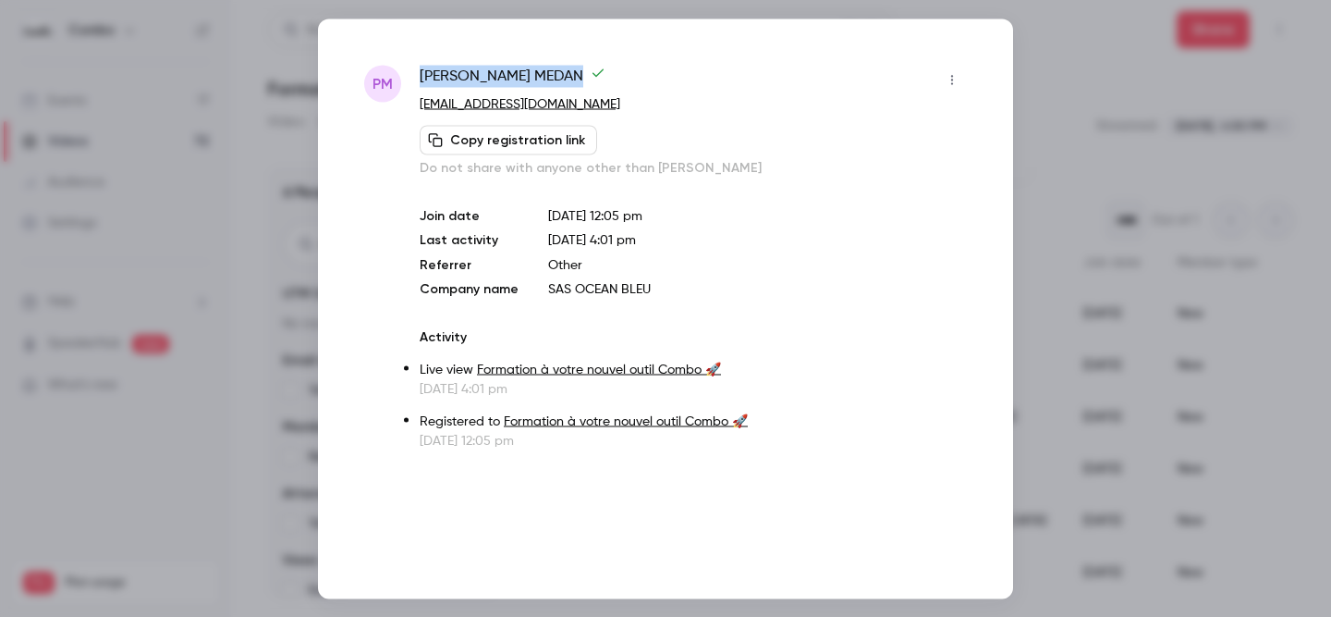
drag, startPoint x: 550, startPoint y: 75, endPoint x: 423, endPoint y: 72, distance: 127.6
click at [423, 72] on span "[PERSON_NAME]" at bounding box center [513, 80] width 186 height 30
click at [1132, 134] on div at bounding box center [665, 308] width 1331 height 617
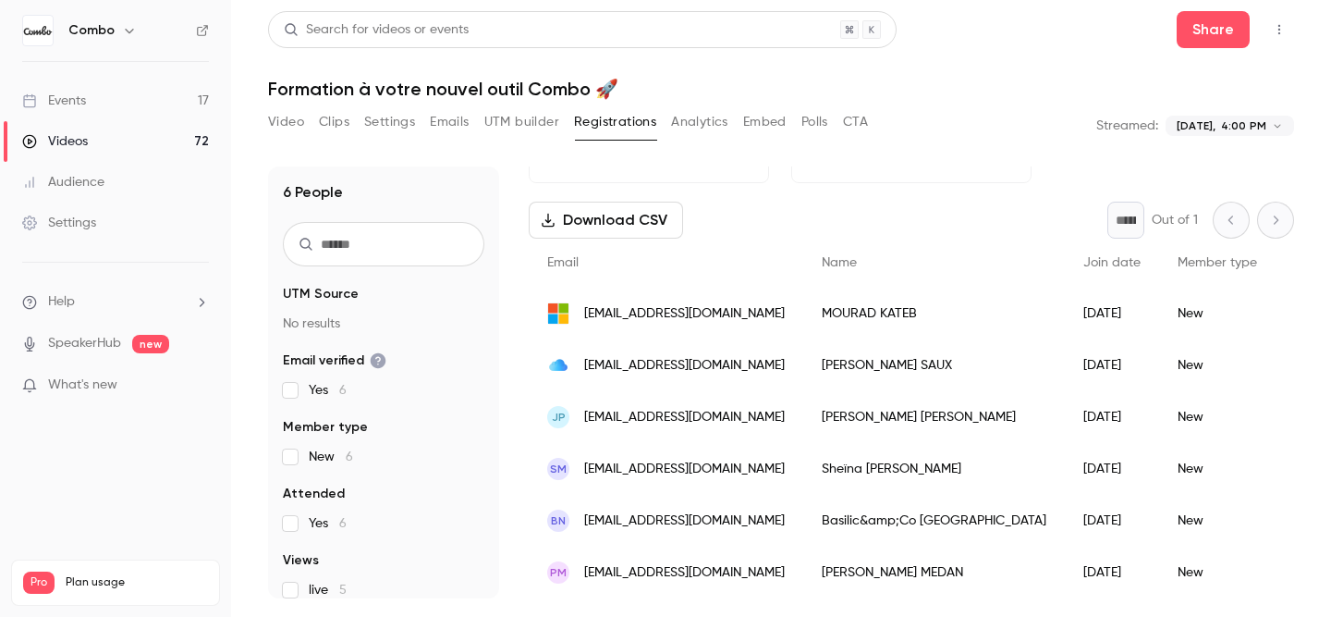
click at [695, 422] on span "[EMAIL_ADDRESS][DOMAIN_NAME]" at bounding box center [684, 417] width 201 height 19
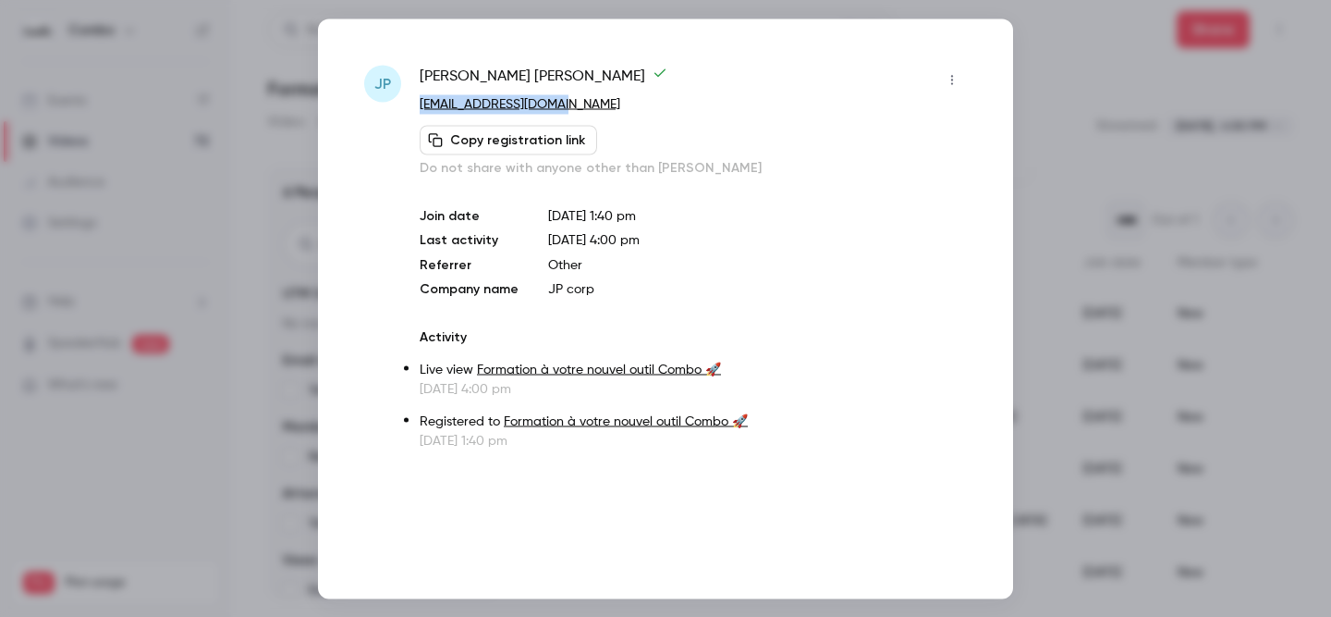
drag, startPoint x: 574, startPoint y: 102, endPoint x: 417, endPoint y: 102, distance: 157.2
click at [417, 102] on div "JP [PERSON_NAME] [EMAIL_ADDRESS][DOMAIN_NAME] Copy registration link Do not sha…" at bounding box center [665, 257] width 603 height 385
click at [117, 373] on div at bounding box center [665, 308] width 1331 height 617
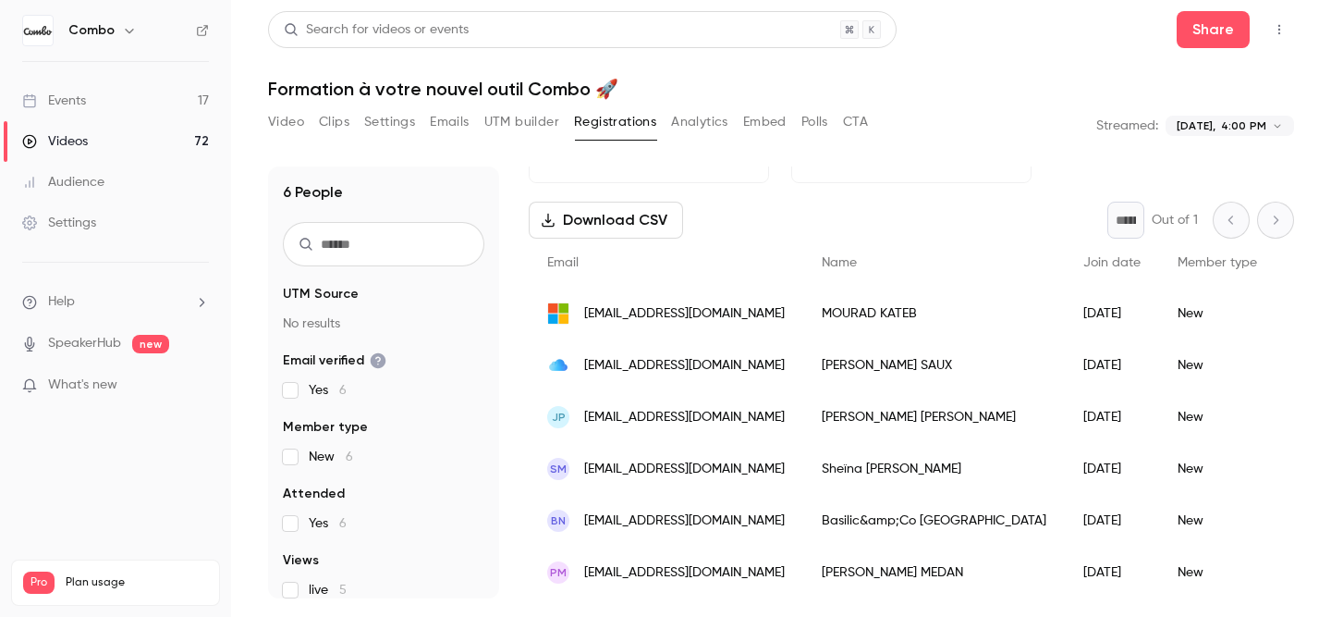
click at [840, 571] on div "[PERSON_NAME]" at bounding box center [934, 572] width 262 height 52
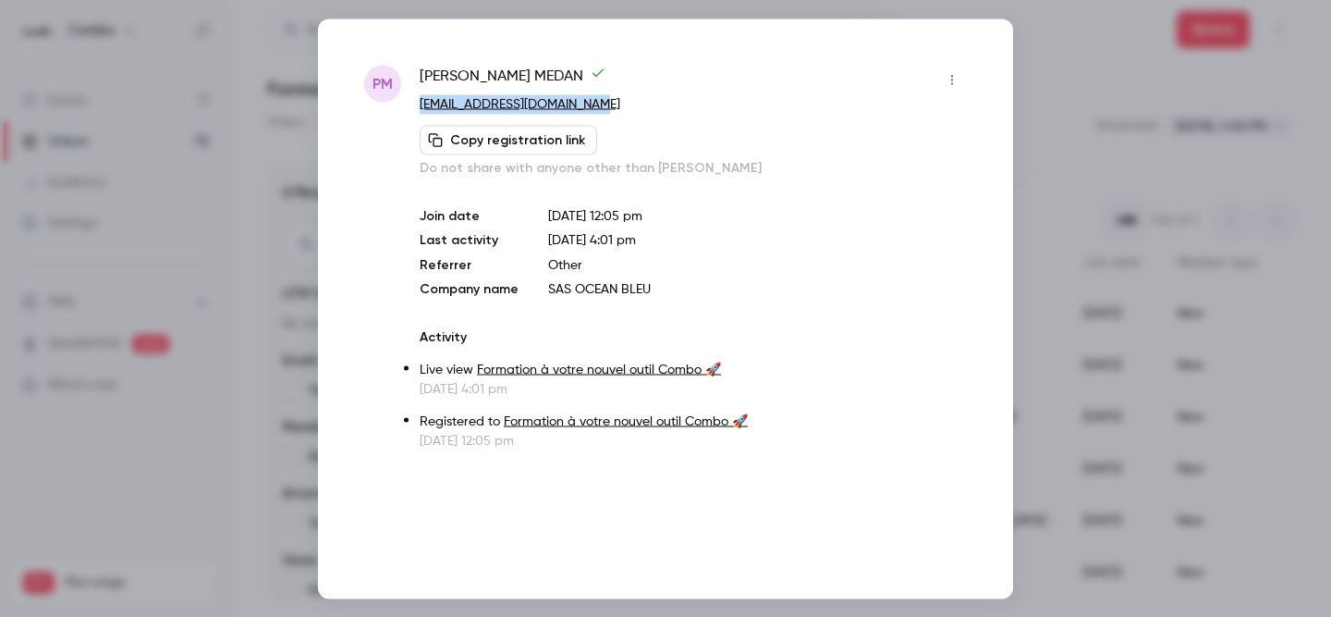
drag, startPoint x: 657, startPoint y: 107, endPoint x: 422, endPoint y: 99, distance: 235.9
click at [422, 99] on p "[EMAIL_ADDRESS][DOMAIN_NAME]" at bounding box center [693, 103] width 547 height 19
